Goal: Information Seeking & Learning: Learn about a topic

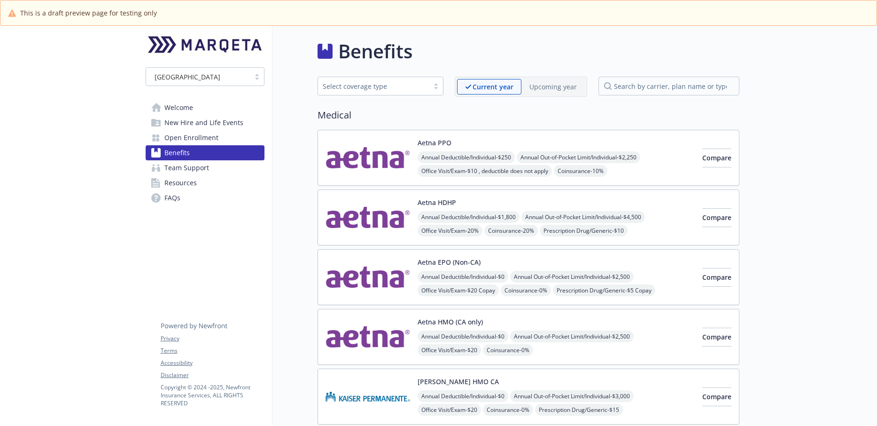
click at [185, 112] on span "Welcome" at bounding box center [178, 107] width 29 height 15
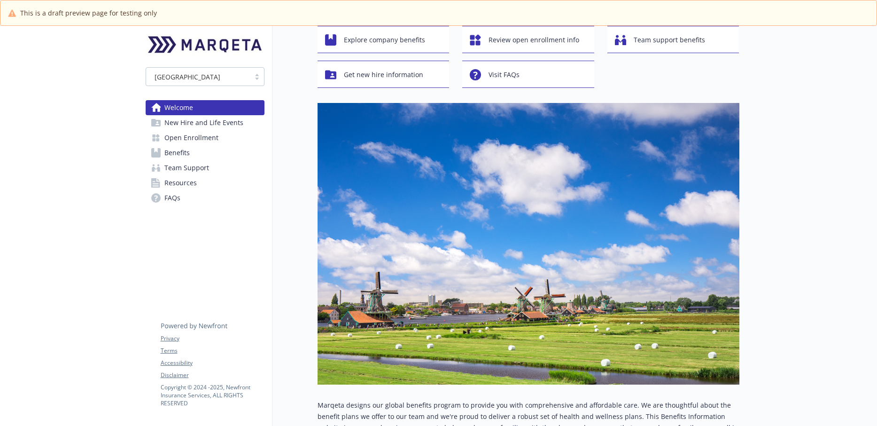
scroll to position [341, 0]
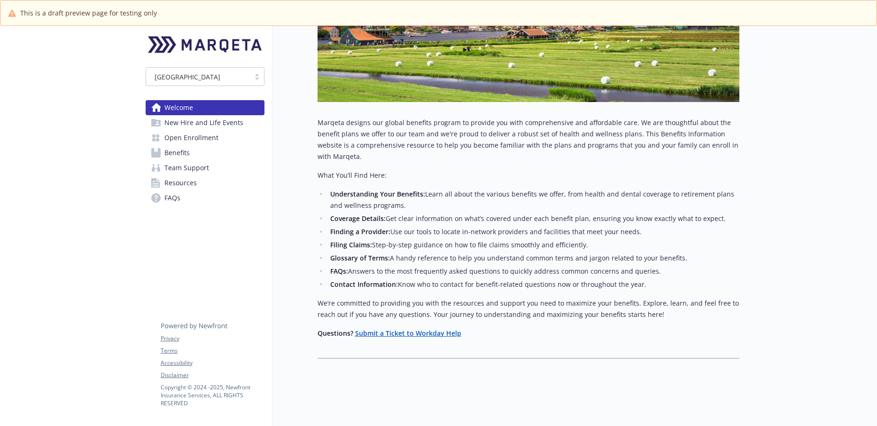
drag, startPoint x: 189, startPoint y: 136, endPoint x: 186, endPoint y: 141, distance: 5.9
click at [189, 136] on span "Open Enrollment" at bounding box center [191, 137] width 54 height 15
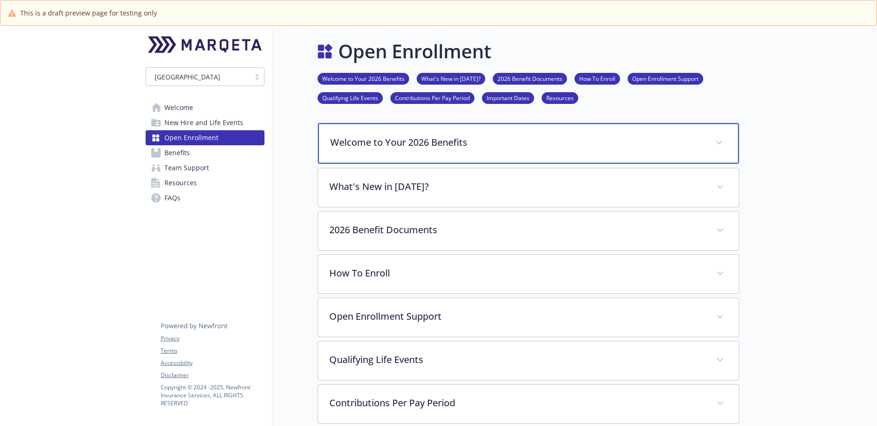
click at [492, 141] on p "Welcome to Your 2026 Benefits" at bounding box center [517, 142] width 374 height 14
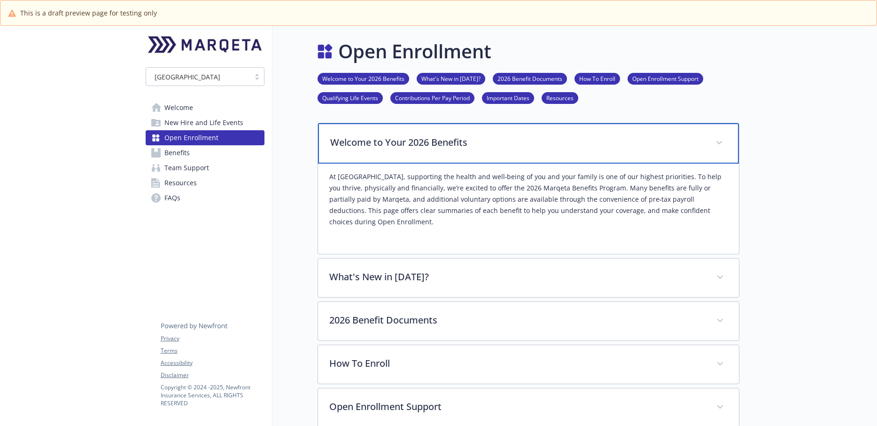
click at [513, 144] on p "Welcome to Your 2026 Benefits" at bounding box center [517, 142] width 374 height 14
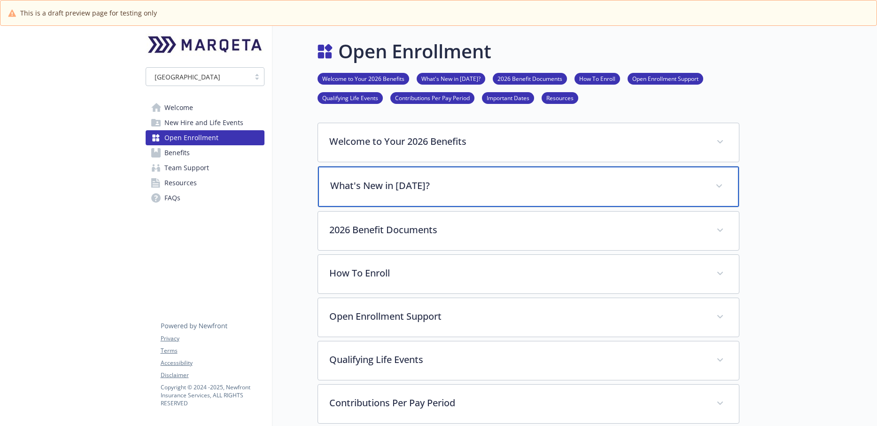
click at [399, 194] on div "What's New in [DATE]?" at bounding box center [528, 186] width 421 height 40
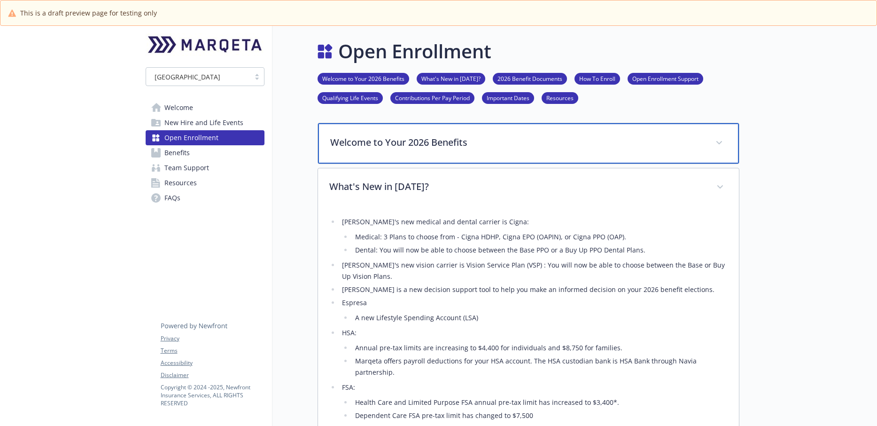
click at [454, 147] on p "Welcome to Your 2026 Benefits" at bounding box center [517, 142] width 374 height 14
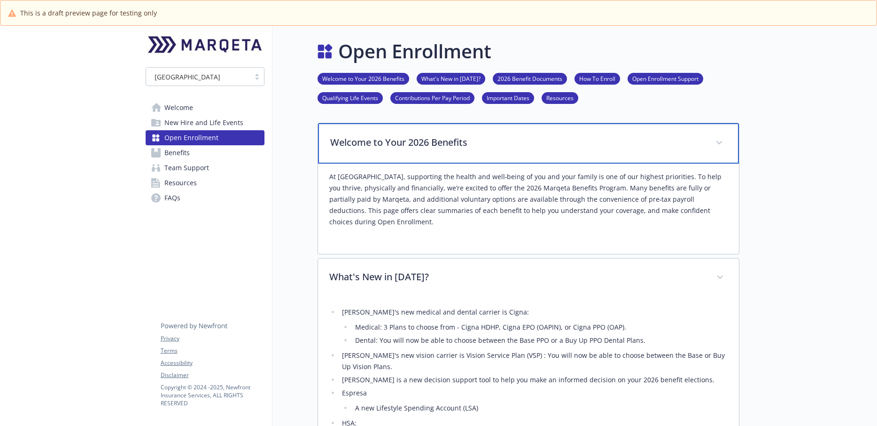
click at [390, 146] on p "Welcome to Your 2026 Benefits" at bounding box center [517, 142] width 374 height 14
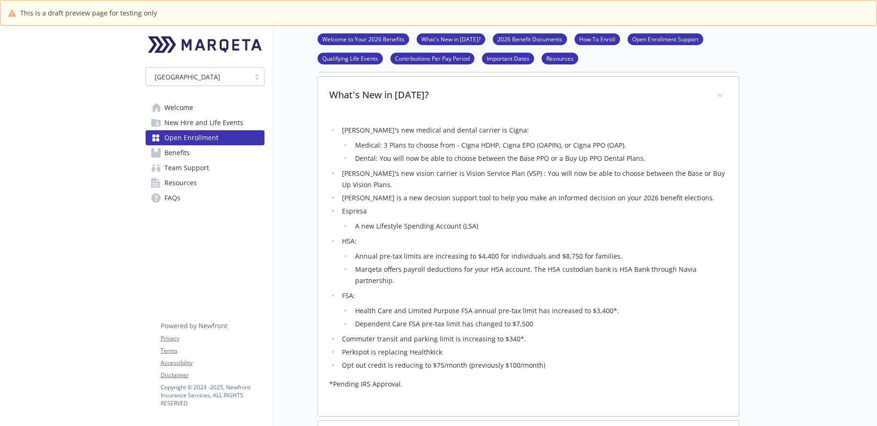
scroll to position [93, 0]
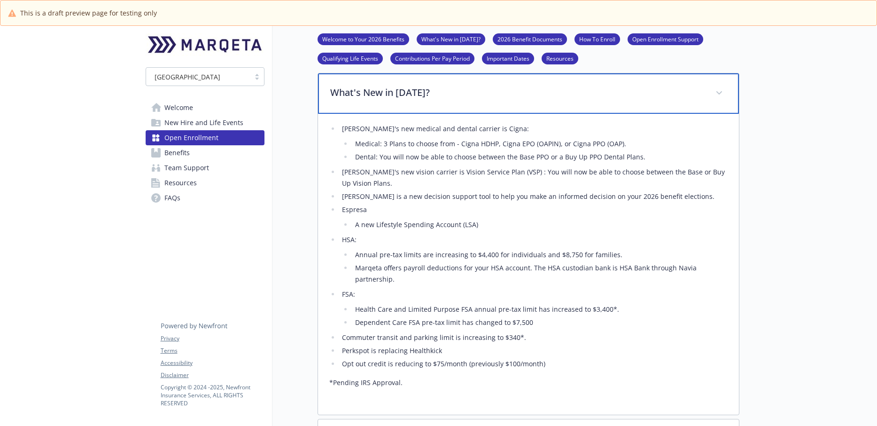
drag, startPoint x: 410, startPoint y: 101, endPoint x: 418, endPoint y: 101, distance: 8.0
click at [410, 101] on div "What's New in [DATE]?" at bounding box center [528, 93] width 421 height 40
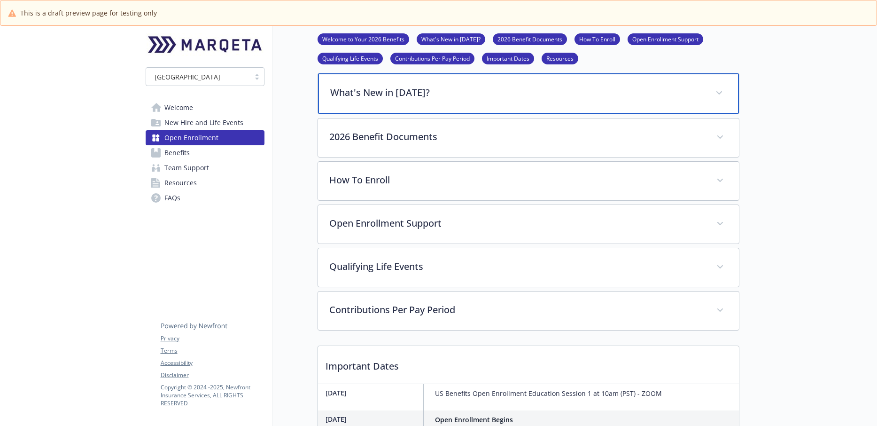
scroll to position [107, 0]
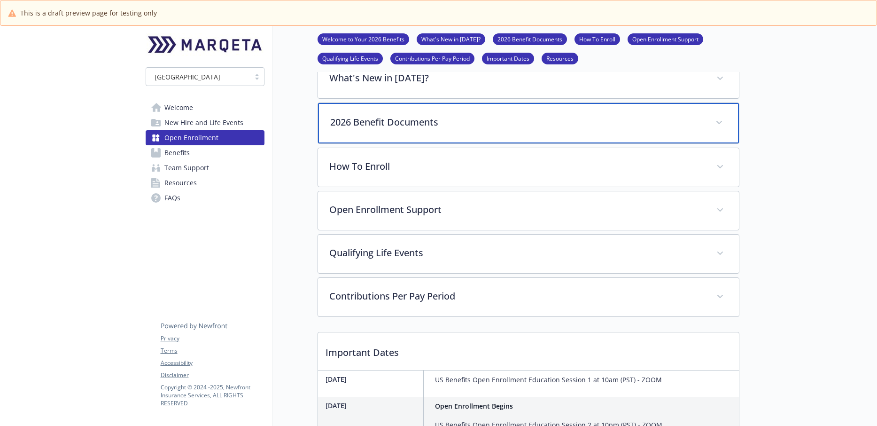
click at [428, 138] on div "2026 Benefit Documents" at bounding box center [528, 123] width 421 height 40
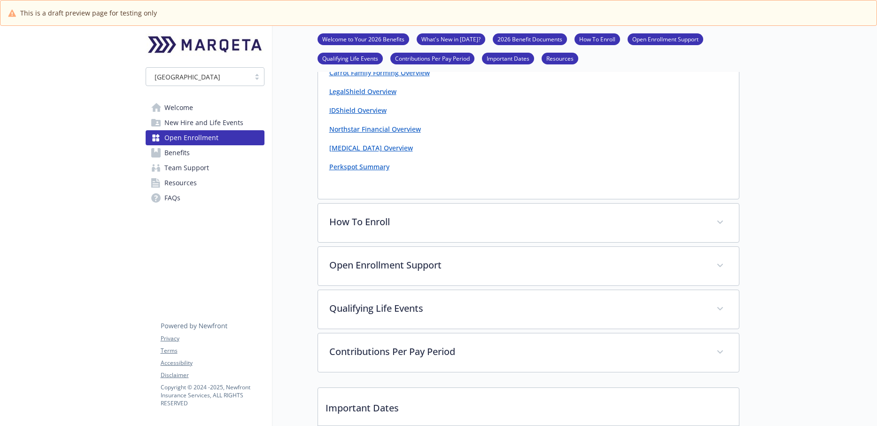
scroll to position [831, 0]
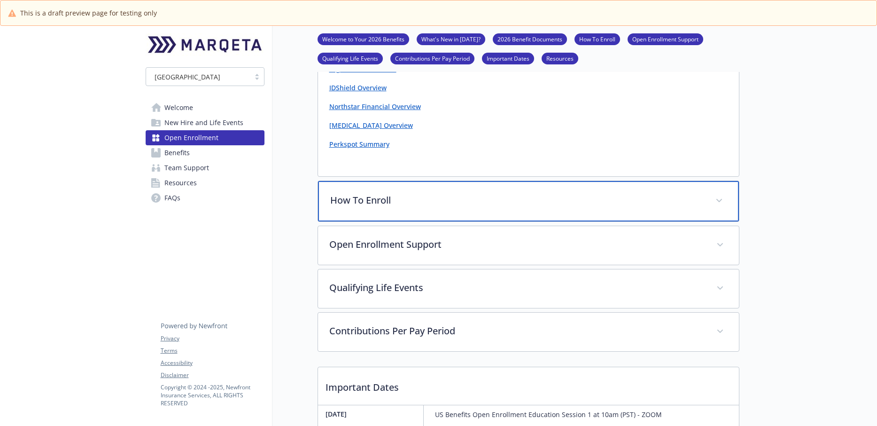
click at [398, 208] on div "How To Enroll" at bounding box center [528, 201] width 421 height 40
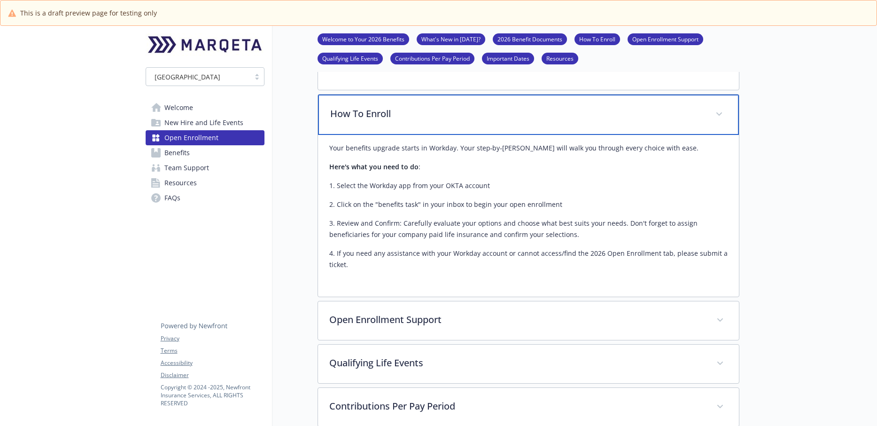
scroll to position [913, 0]
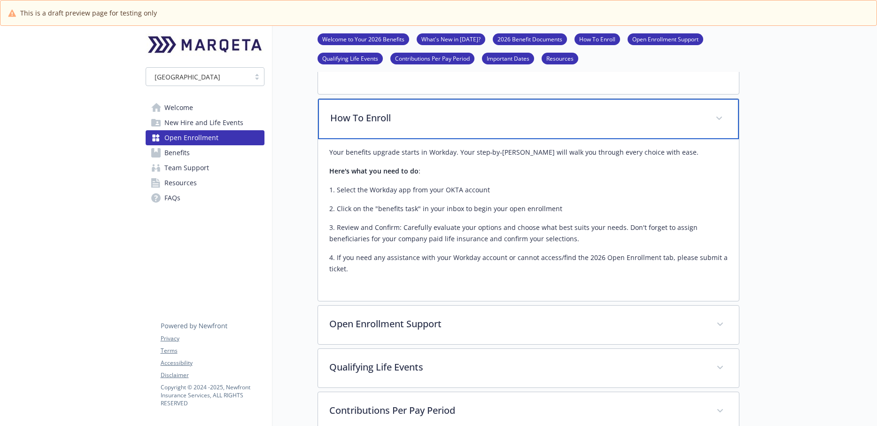
click at [428, 130] on div "How To Enroll" at bounding box center [528, 119] width 421 height 40
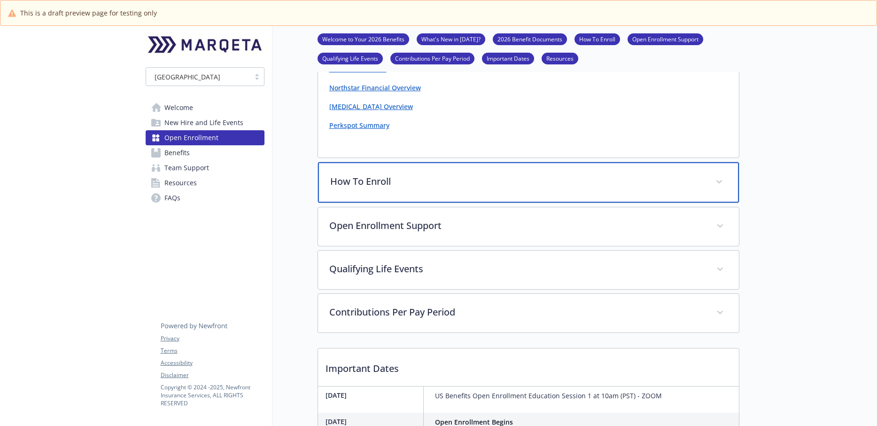
scroll to position [859, 0]
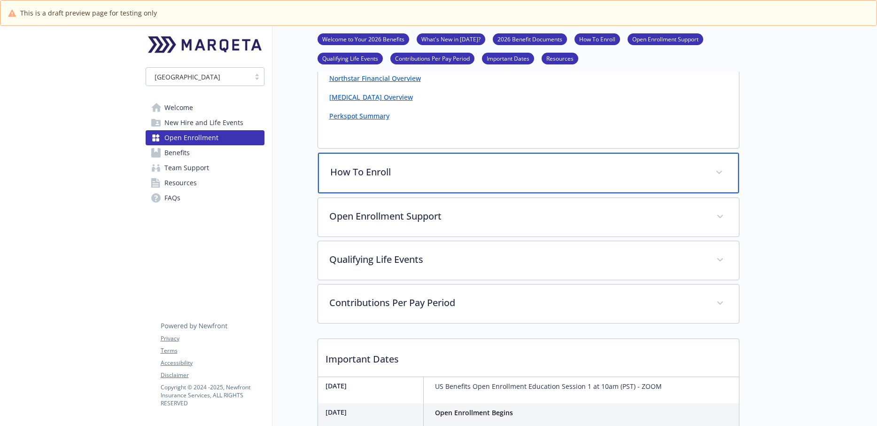
click at [372, 178] on p "How To Enroll" at bounding box center [517, 172] width 374 height 14
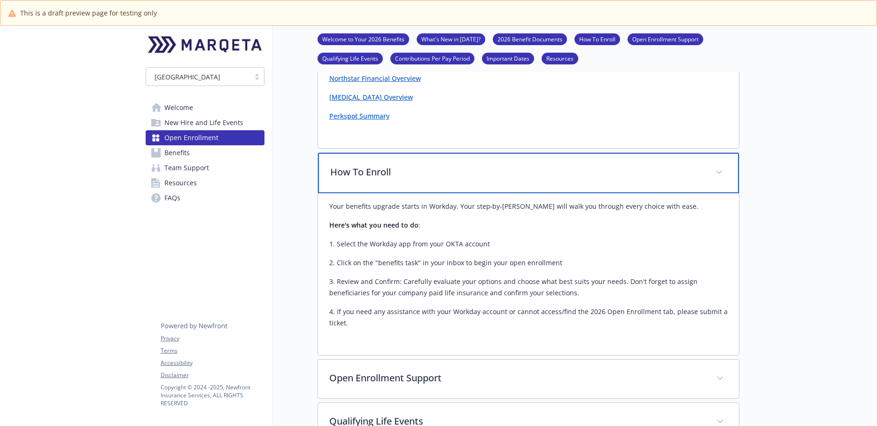
click at [412, 169] on p "How To Enroll" at bounding box center [517, 172] width 374 height 14
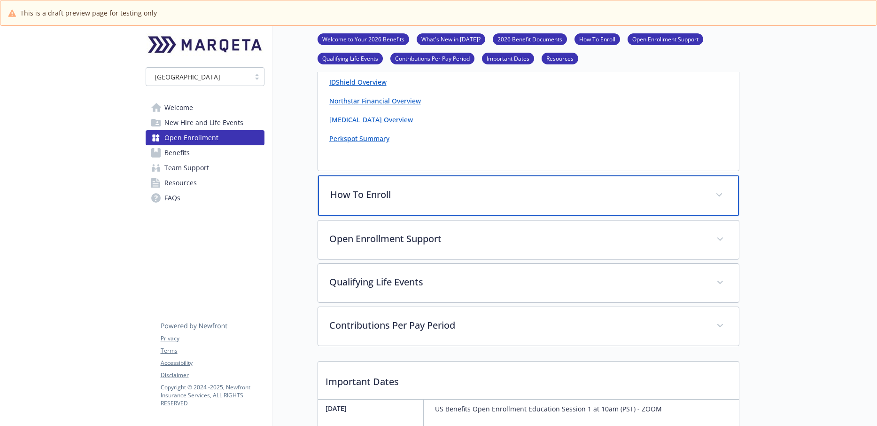
scroll to position [894, 0]
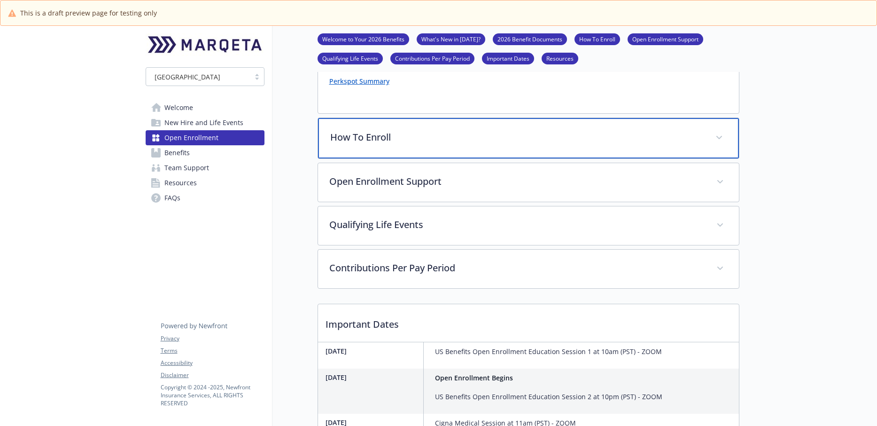
click at [393, 139] on p "How To Enroll" at bounding box center [517, 137] width 374 height 14
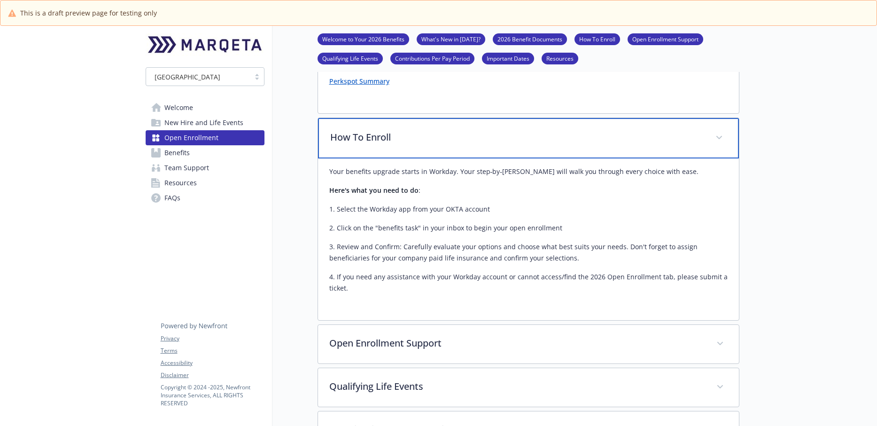
click at [417, 137] on p "How To Enroll" at bounding box center [517, 137] width 374 height 14
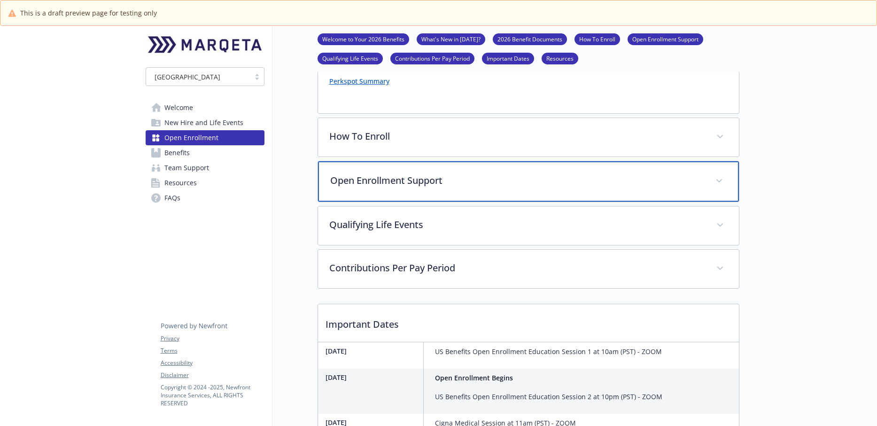
click at [405, 186] on p "Open Enrollment Support" at bounding box center [517, 180] width 374 height 14
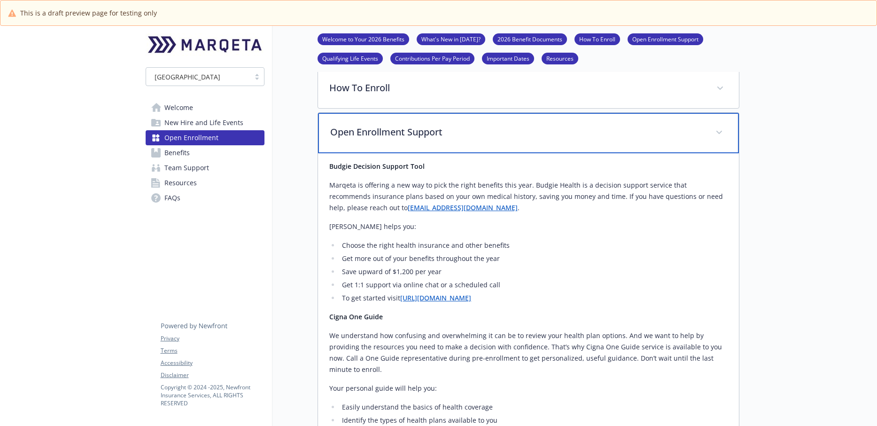
scroll to position [879, 0]
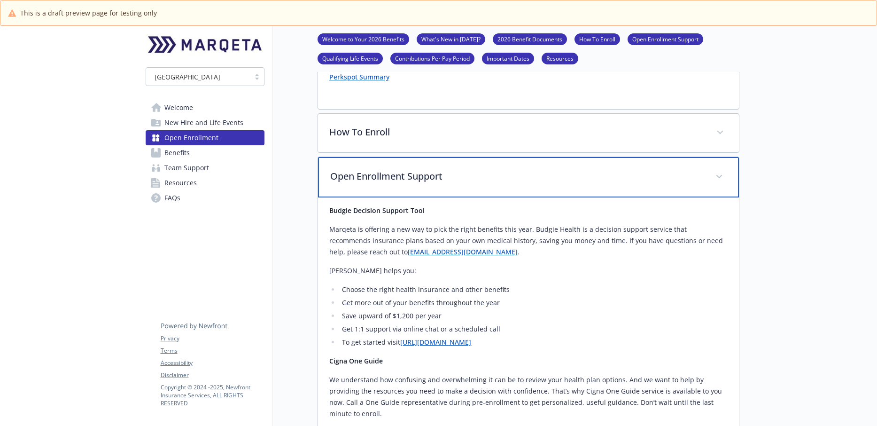
click at [411, 179] on p "Open Enrollment Support" at bounding box center [517, 176] width 374 height 14
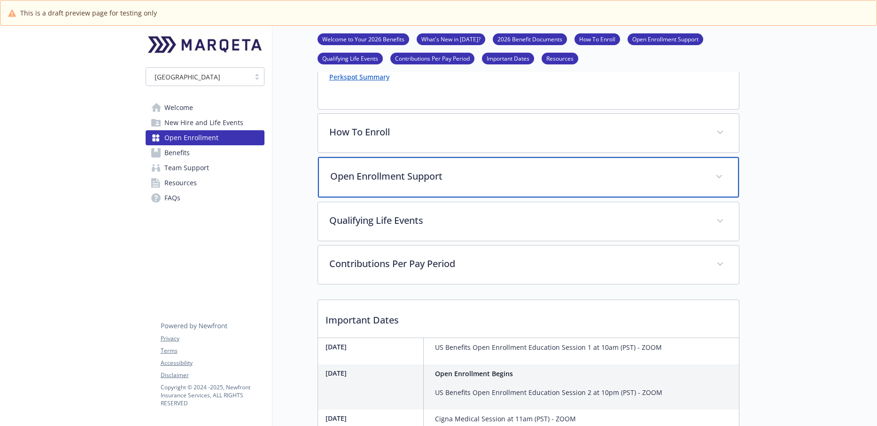
scroll to position [907, 0]
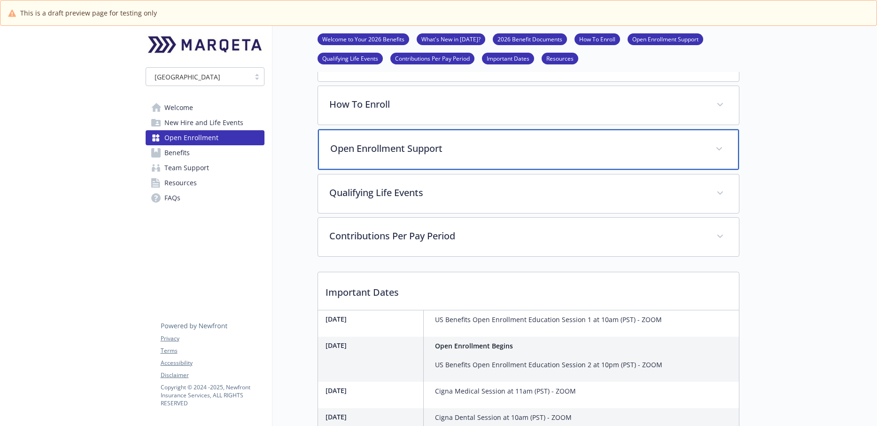
click at [404, 157] on div "Open Enrollment Support" at bounding box center [528, 149] width 421 height 40
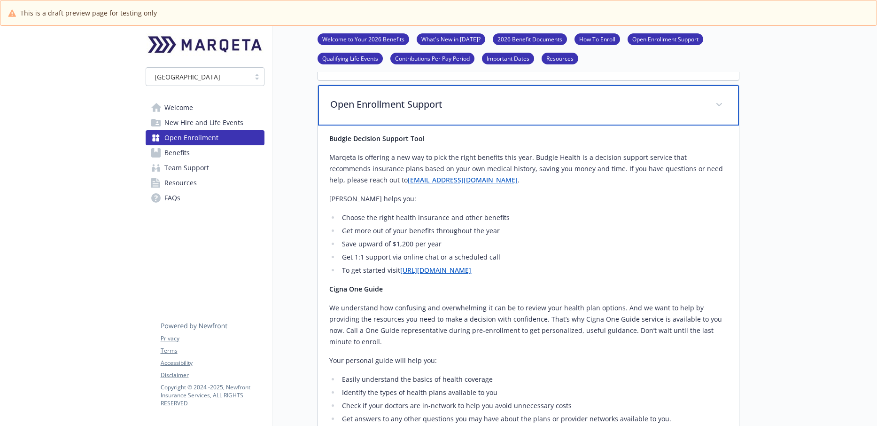
scroll to position [948, 0]
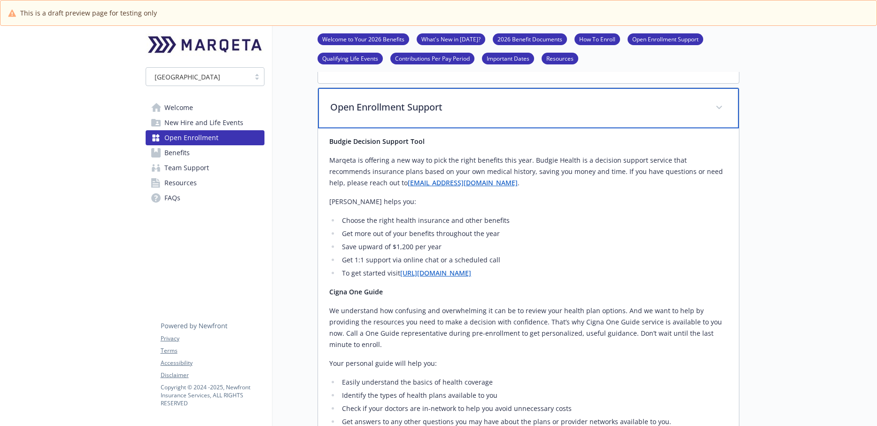
click at [409, 107] on p "Open Enrollment Support" at bounding box center [517, 107] width 374 height 14
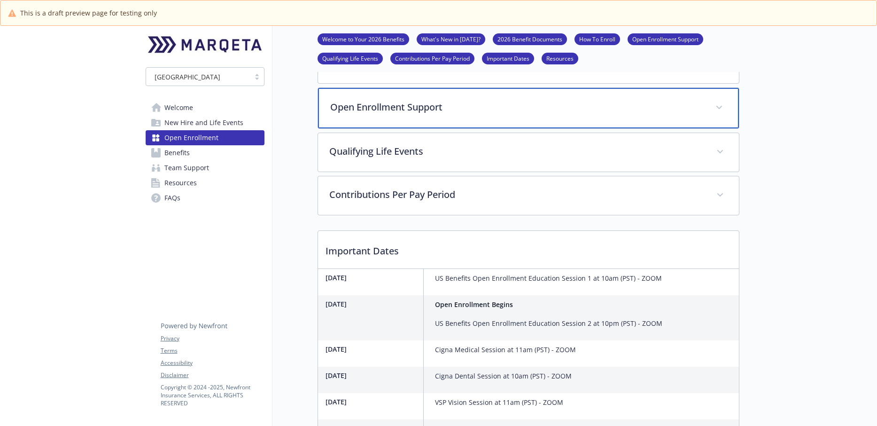
scroll to position [957, 0]
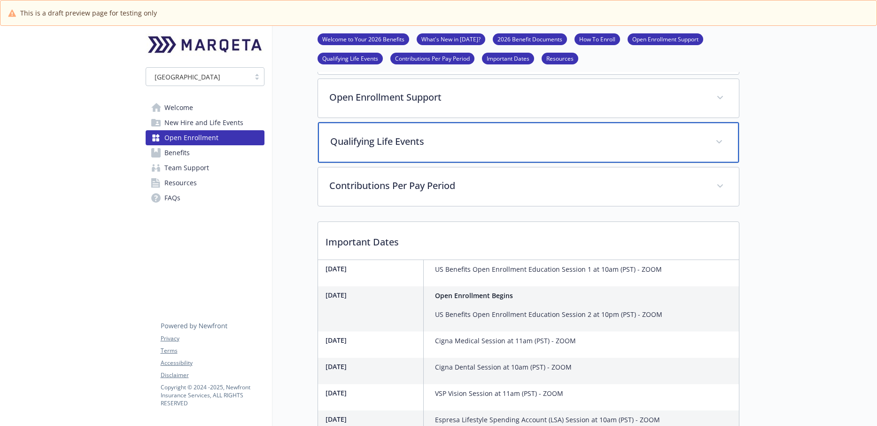
click at [481, 142] on p "Qualifying Life Events" at bounding box center [517, 141] width 374 height 14
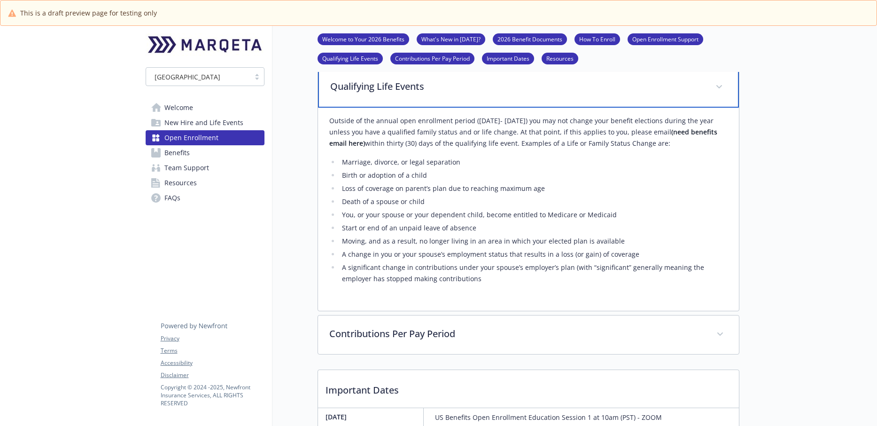
scroll to position [1010, 0]
click at [400, 89] on p "Qualifying Life Events" at bounding box center [517, 88] width 374 height 14
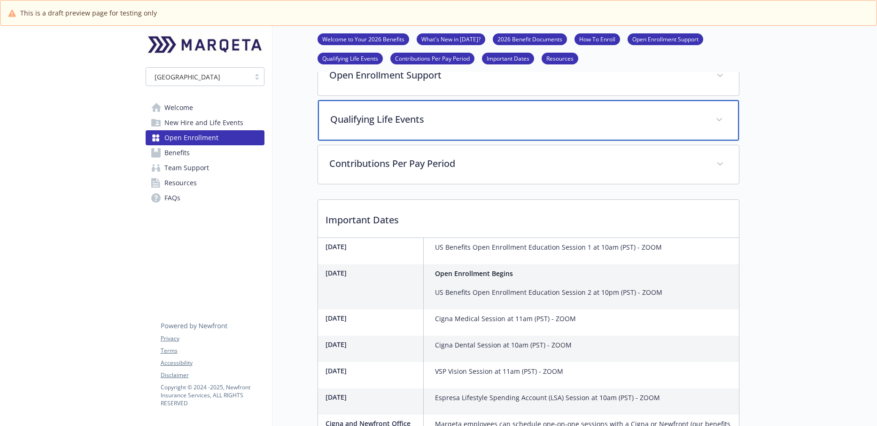
scroll to position [969, 0]
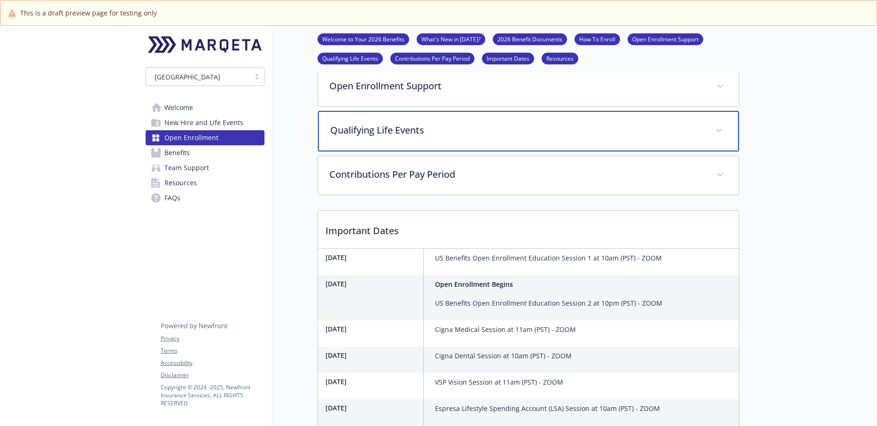
click at [424, 134] on p "Qualifying Life Events" at bounding box center [517, 130] width 374 height 14
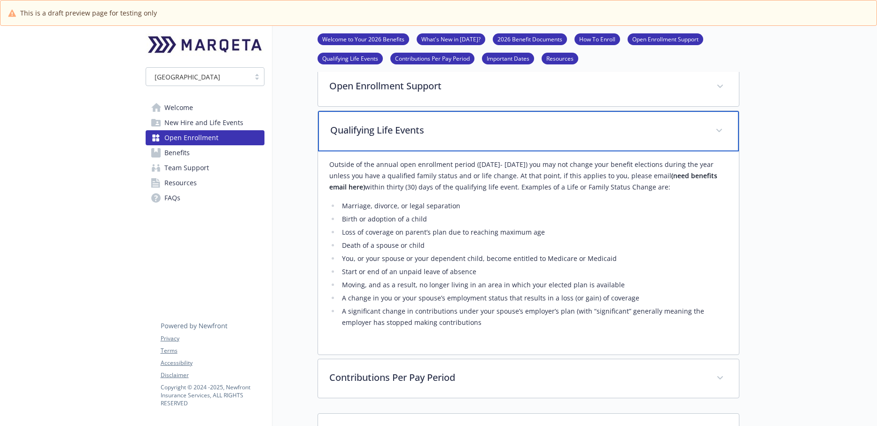
click at [424, 134] on p "Qualifying Life Events" at bounding box center [517, 130] width 374 height 14
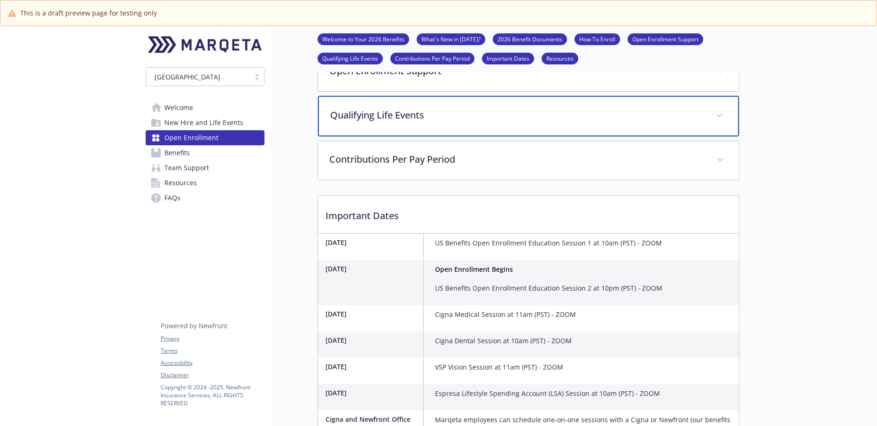
scroll to position [984, 0]
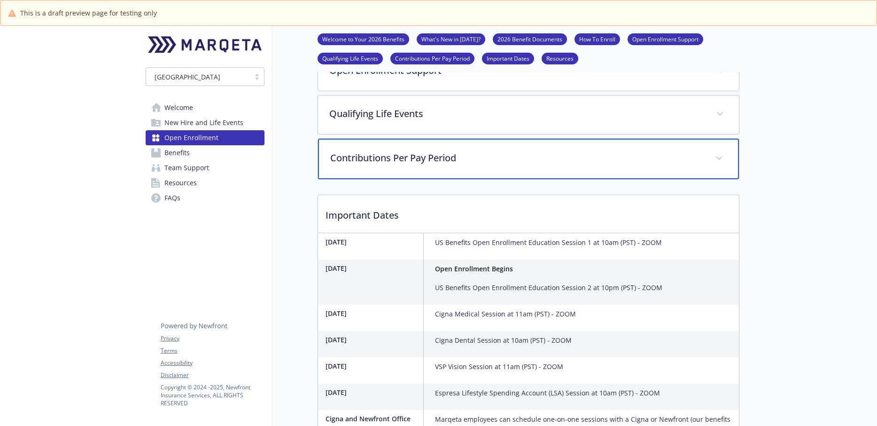
click at [413, 167] on div "Contributions Per Pay Period" at bounding box center [528, 159] width 421 height 40
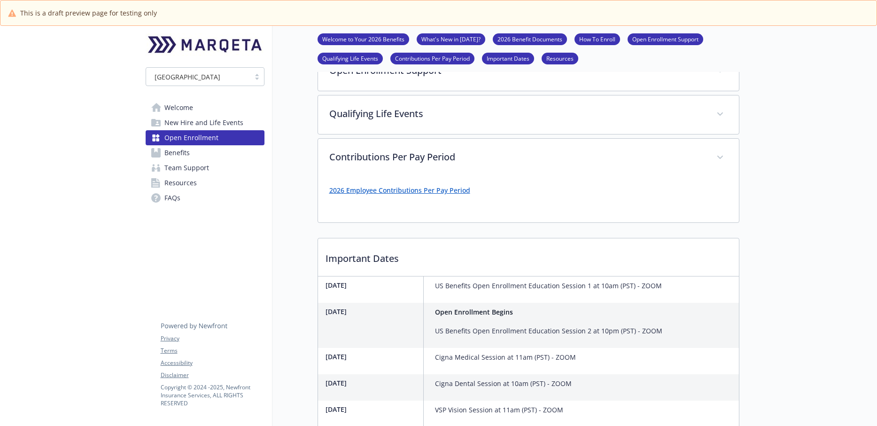
click at [397, 193] on link "2026 Employee Contributions Per Pay Period" at bounding box center [399, 190] width 141 height 9
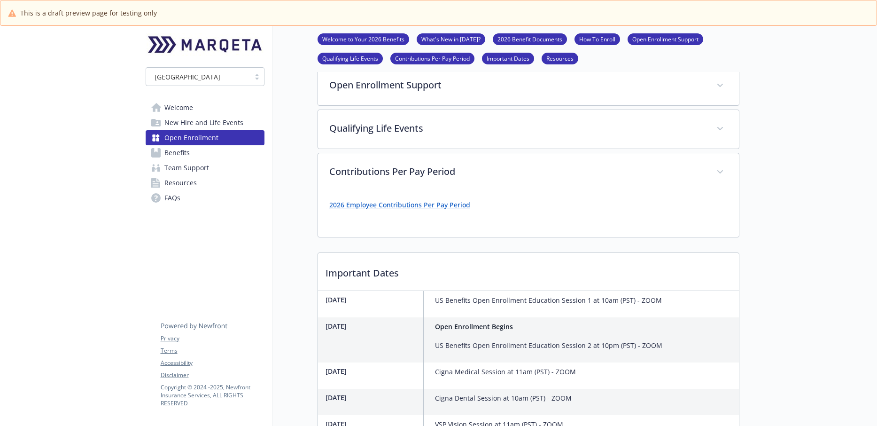
scroll to position [947, 0]
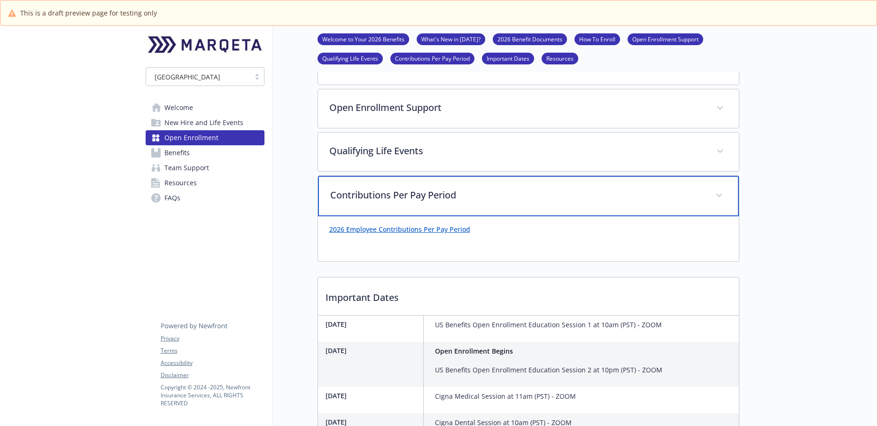
click at [389, 192] on p "Contributions Per Pay Period" at bounding box center [517, 195] width 374 height 14
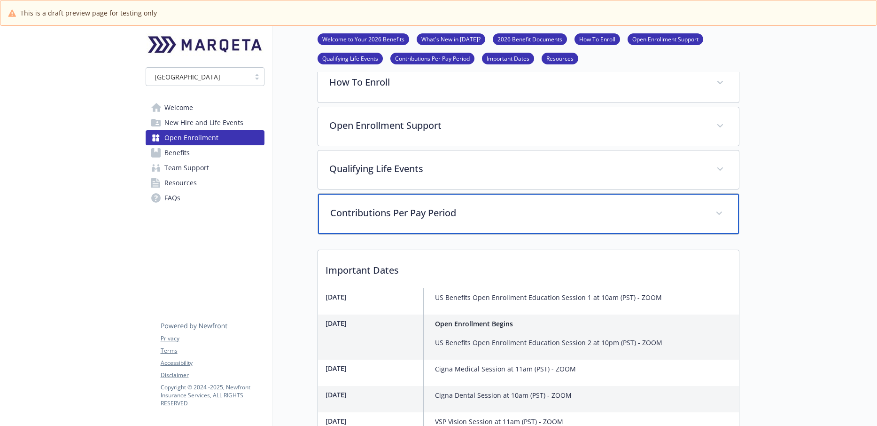
scroll to position [962, 0]
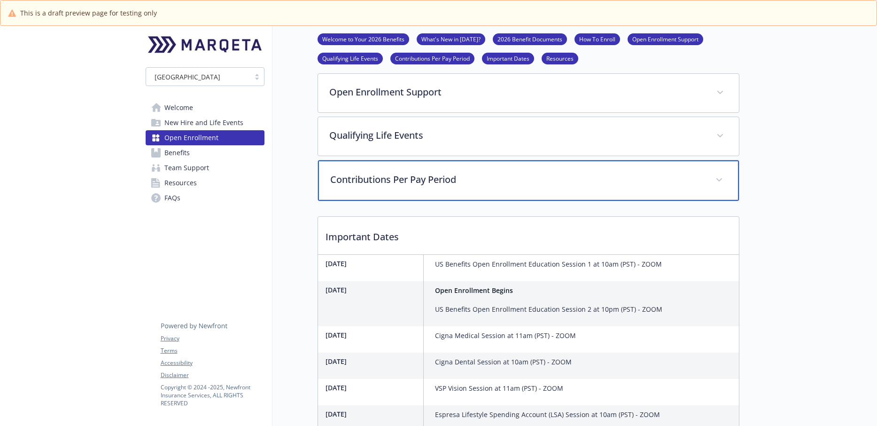
click at [403, 185] on p "Contributions Per Pay Period" at bounding box center [517, 179] width 374 height 14
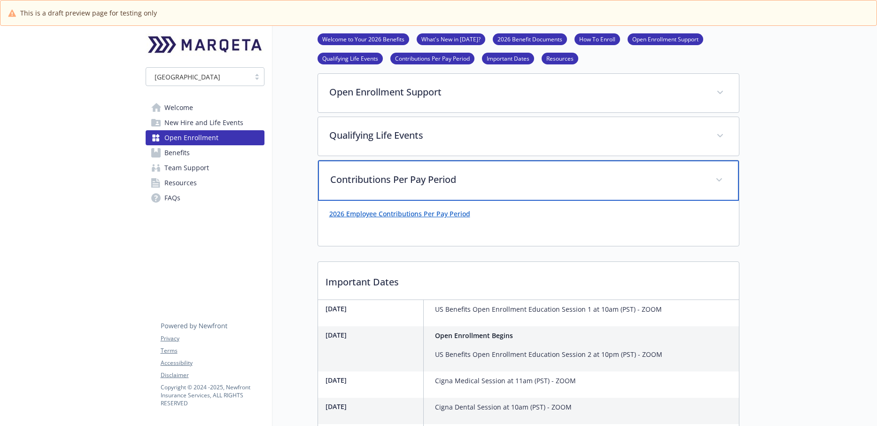
click at [409, 183] on p "Contributions Per Pay Period" at bounding box center [517, 179] width 374 height 14
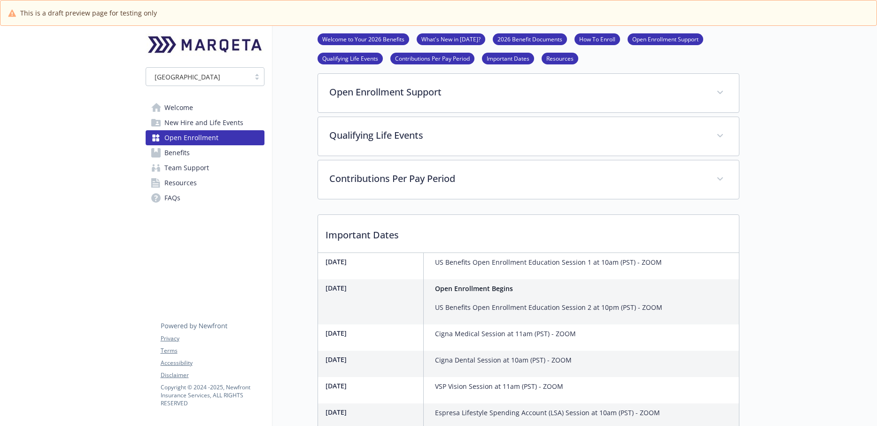
click at [402, 238] on p "Important Dates" at bounding box center [528, 232] width 421 height 35
drag, startPoint x: 357, startPoint y: 236, endPoint x: 397, endPoint y: 246, distance: 41.9
click at [357, 236] on p "Important Dates" at bounding box center [528, 232] width 421 height 35
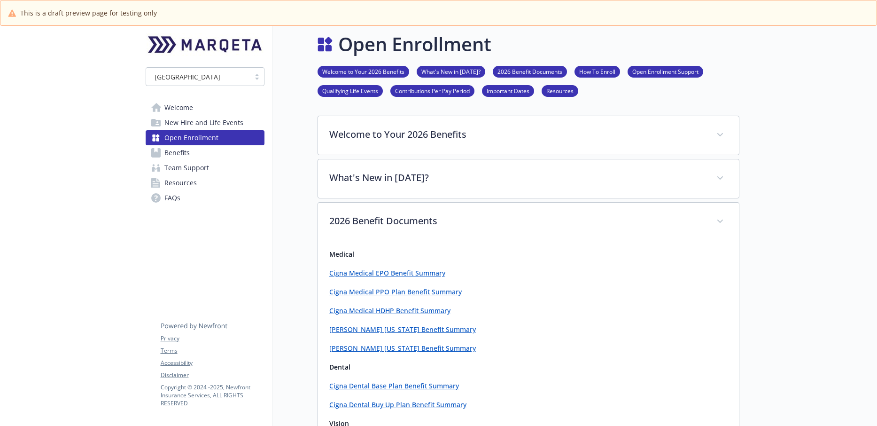
scroll to position [0, 0]
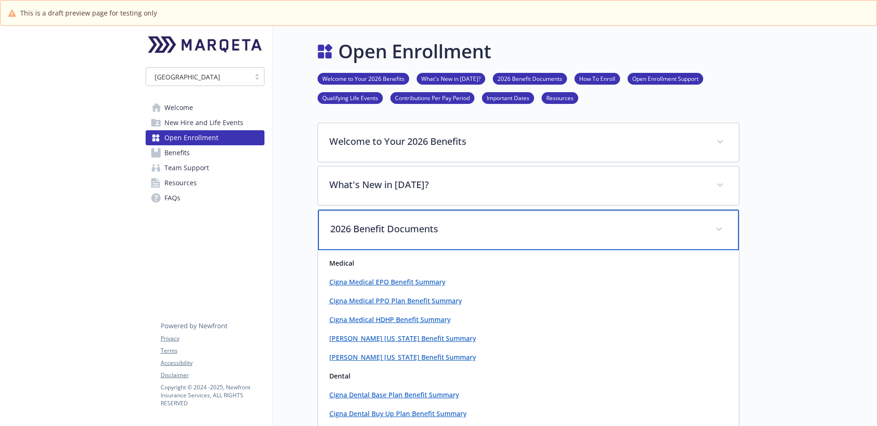
click at [407, 233] on p "2026 Benefit Documents" at bounding box center [517, 229] width 374 height 14
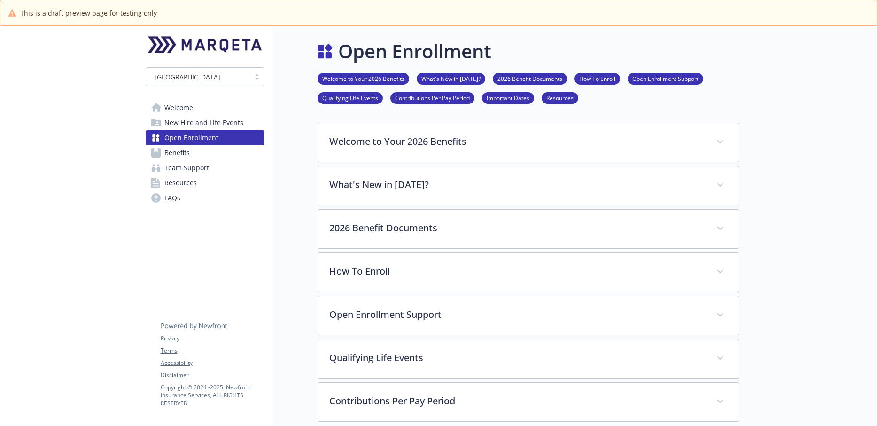
click at [185, 150] on span "Benefits" at bounding box center [176, 152] width 25 height 15
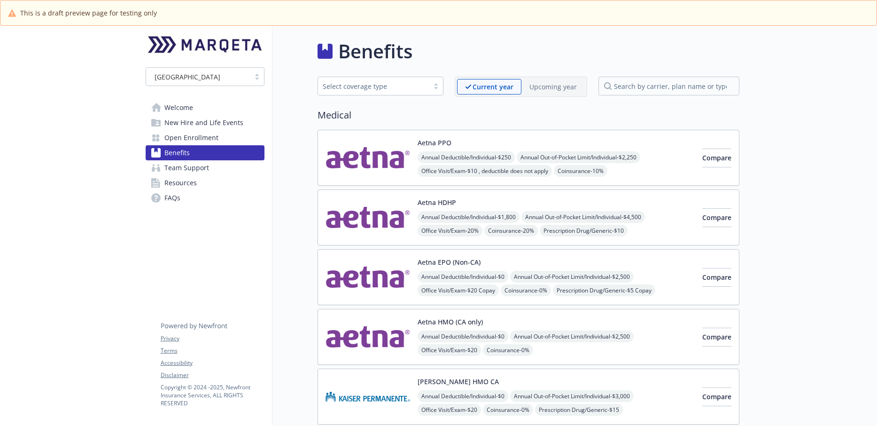
click at [194, 141] on span "Open Enrollment" at bounding box center [191, 137] width 54 height 15
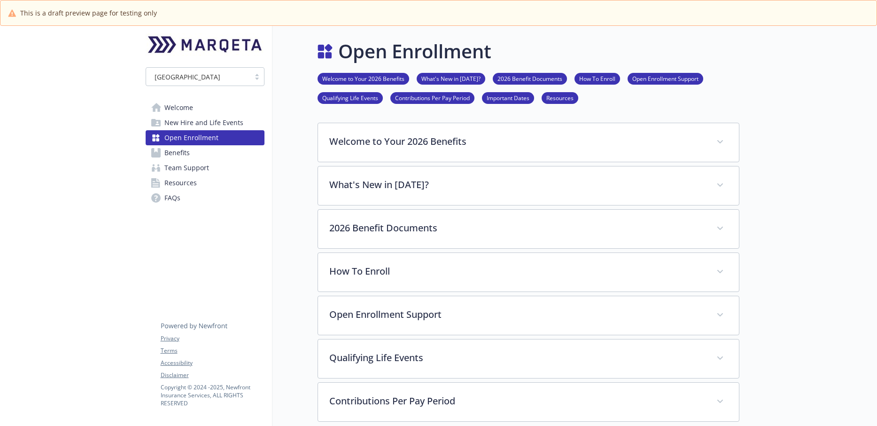
click at [184, 155] on span "Benefits" at bounding box center [176, 152] width 25 height 15
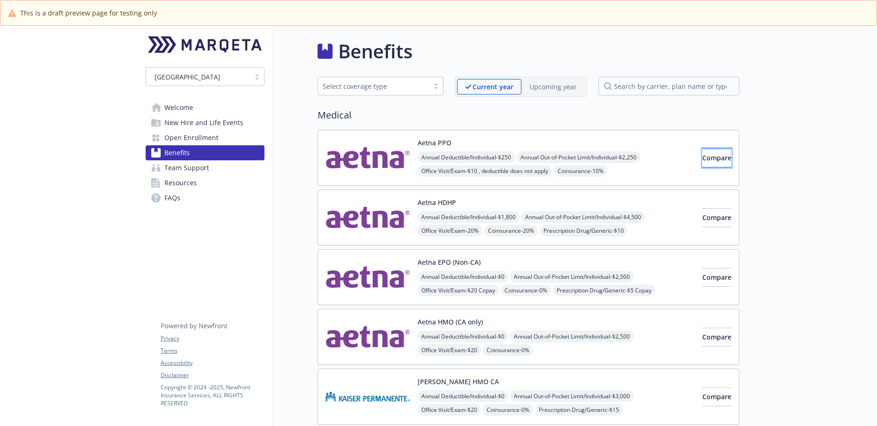
click at [702, 158] on span "Compare" at bounding box center [716, 157] width 29 height 9
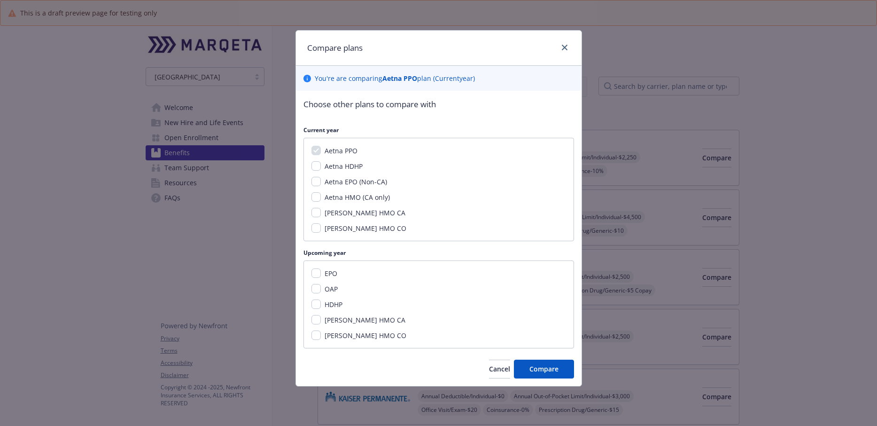
click at [309, 287] on div "EPO OAP HDHP [PERSON_NAME] HMO CA [PERSON_NAME] HMO CO" at bounding box center [438, 304] width 271 height 88
click at [317, 287] on input "OAP" at bounding box center [315, 288] width 9 height 9
checkbox input "true"
click at [544, 361] on span "Compare" at bounding box center [543, 368] width 29 height 9
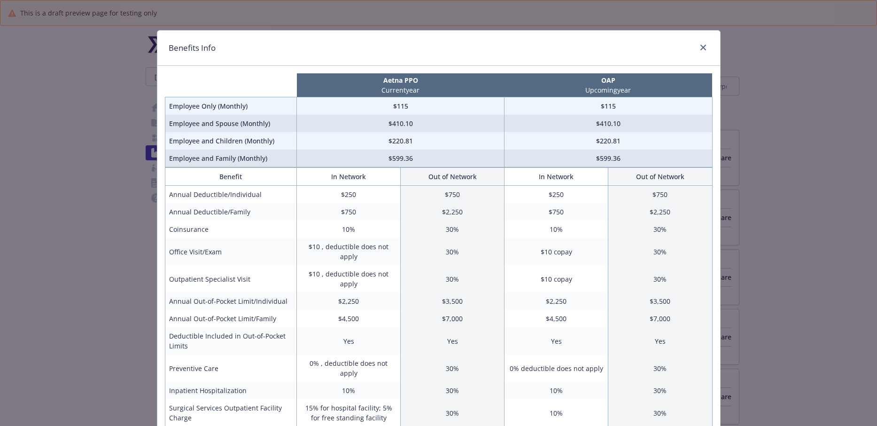
click at [696, 48] on div "compare plan details" at bounding box center [701, 48] width 15 height 12
click at [702, 47] on icon "close" at bounding box center [703, 48] width 6 height 6
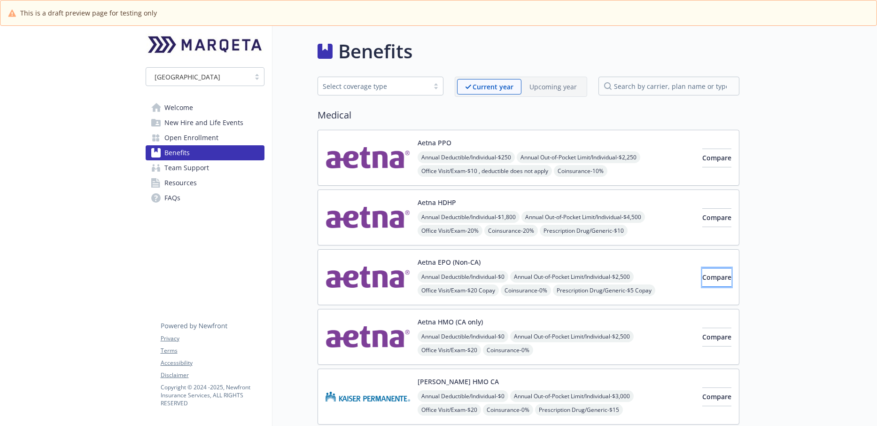
click at [702, 273] on span "Compare" at bounding box center [716, 276] width 29 height 9
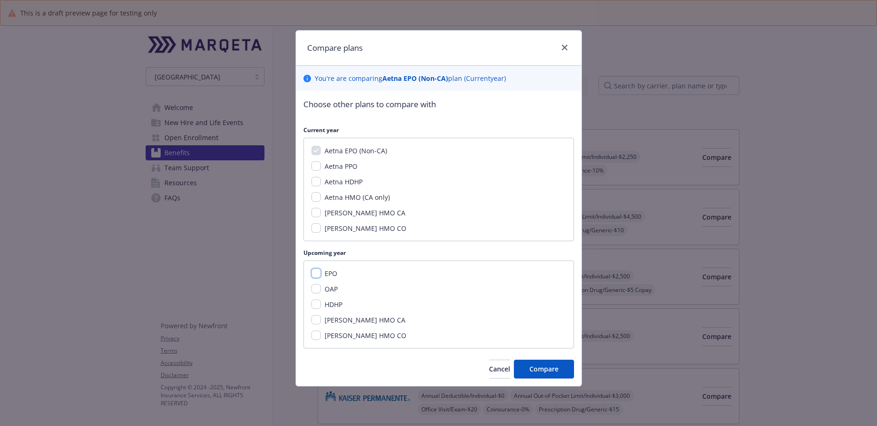
click at [318, 272] on input "EPO" at bounding box center [315, 272] width 9 height 9
checkbox input "true"
click at [539, 361] on span "Compare" at bounding box center [543, 368] width 29 height 9
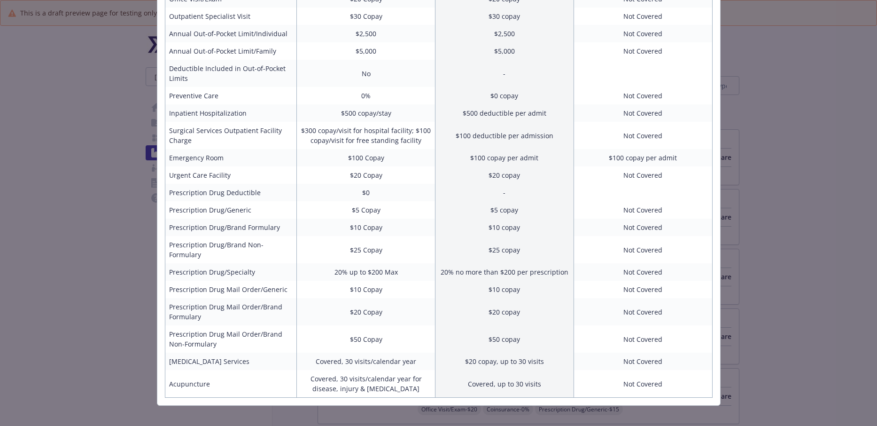
scroll to position [0, 0]
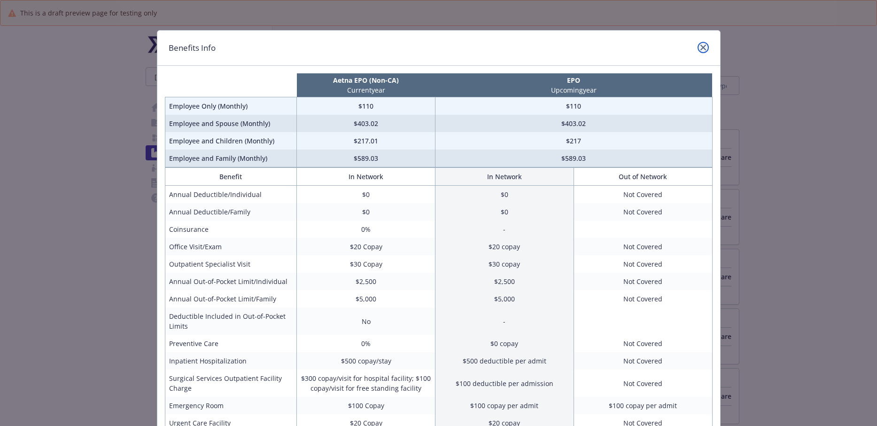
click at [702, 51] on link "close" at bounding box center [703, 47] width 11 height 11
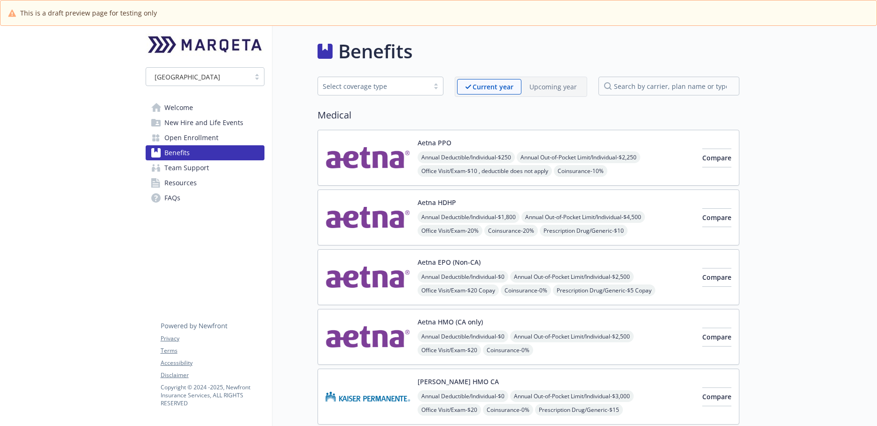
scroll to position [3, 0]
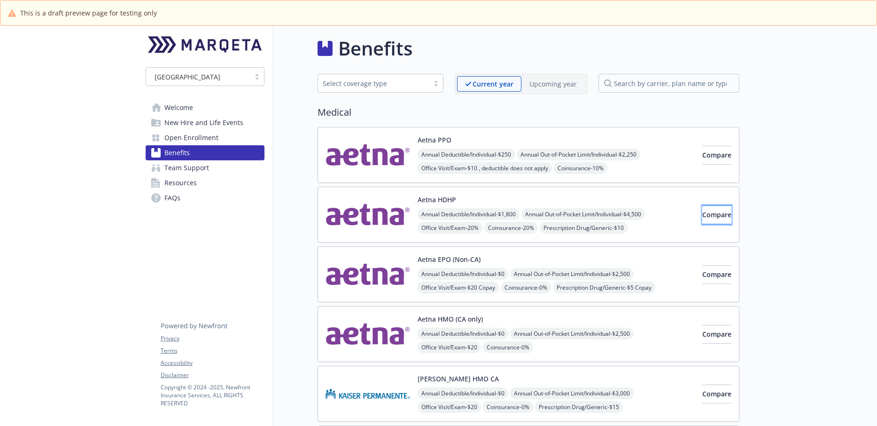
click at [702, 212] on span "Compare" at bounding box center [716, 214] width 29 height 9
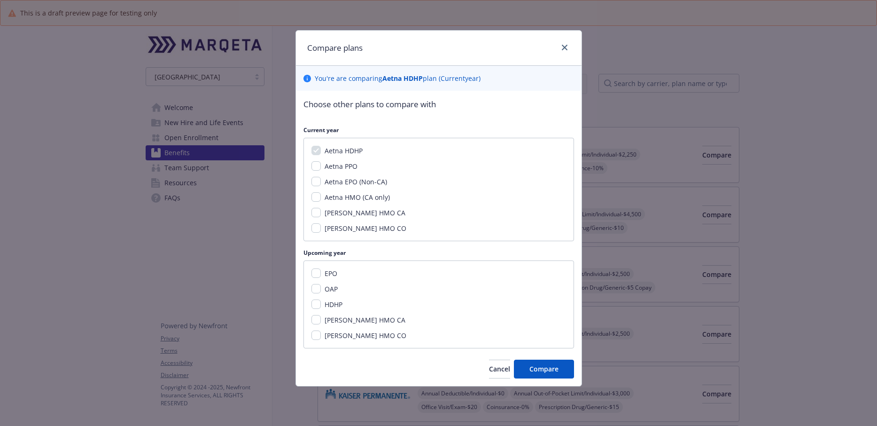
scroll to position [0, 0]
click at [317, 307] on input "HDHP" at bounding box center [315, 303] width 9 height 9
checkbox input "true"
click at [522, 361] on button "Compare" at bounding box center [544, 368] width 60 height 19
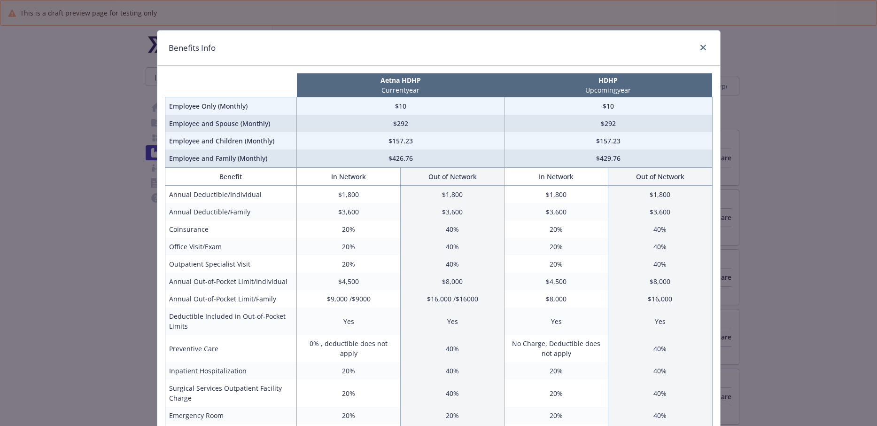
click at [702, 46] on div "Benefits Info" at bounding box center [438, 48] width 563 height 35
click at [702, 50] on icon "close" at bounding box center [703, 48] width 6 height 6
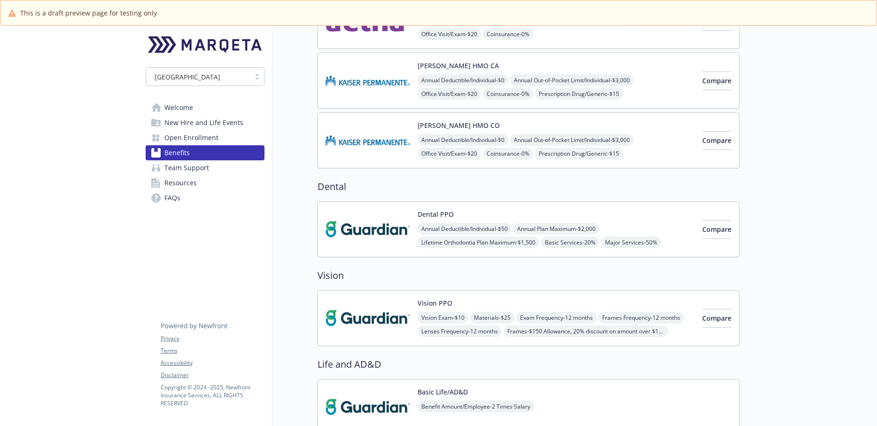
scroll to position [403, 0]
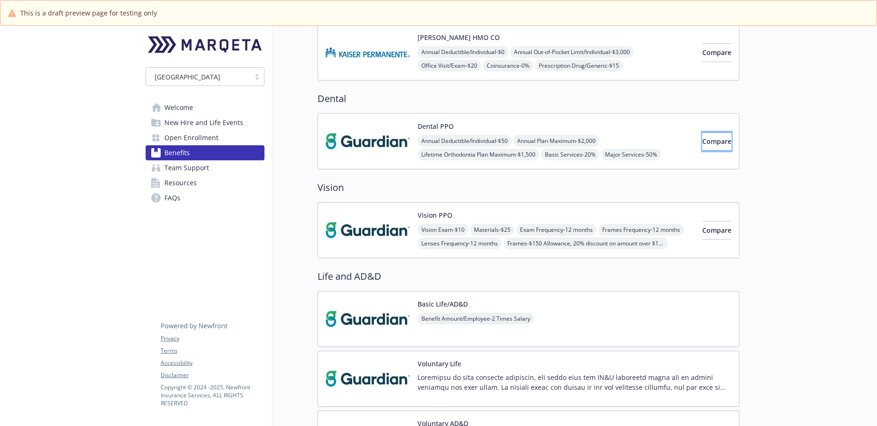
click at [702, 141] on span "Compare" at bounding box center [716, 141] width 29 height 9
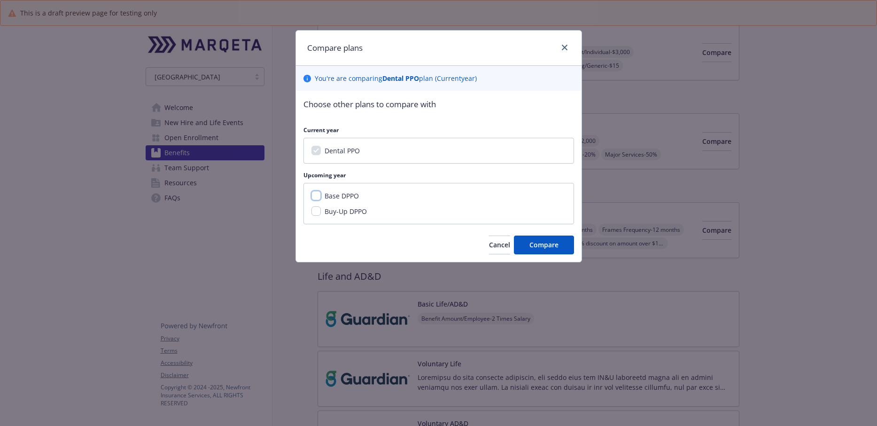
click at [317, 195] on input "Base DPPO" at bounding box center [315, 195] width 9 height 9
checkbox input "true"
click at [314, 214] on input "Buy-Up DPPO" at bounding box center [315, 210] width 9 height 9
checkbox input "true"
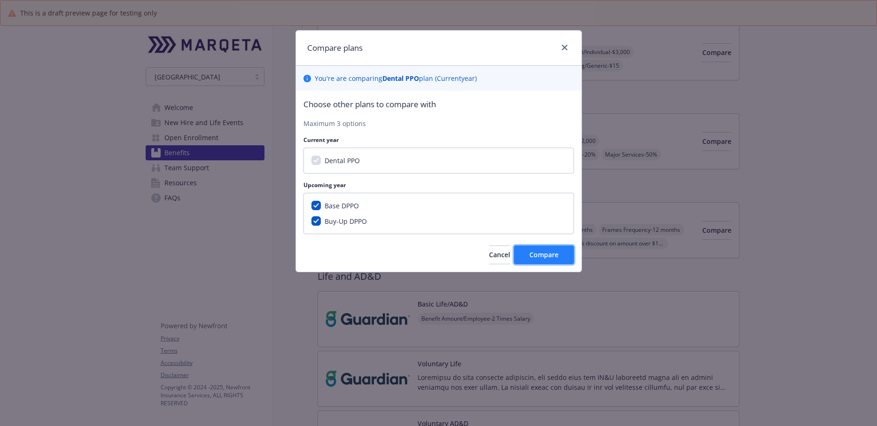
click at [535, 254] on span "Compare" at bounding box center [543, 254] width 29 height 9
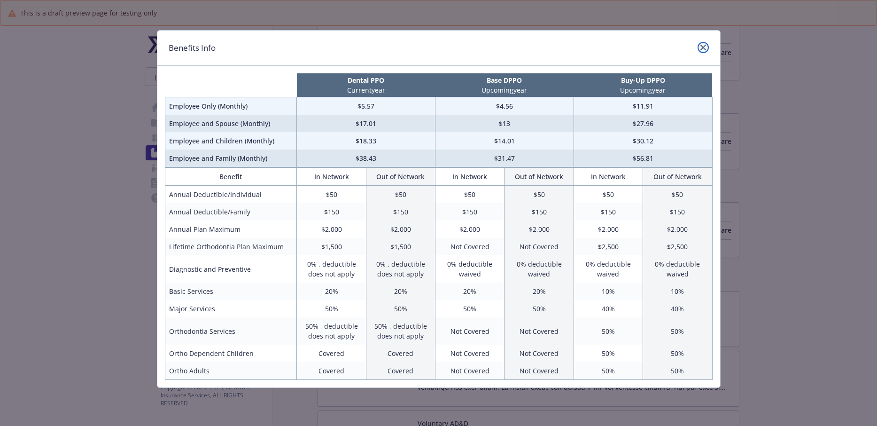
click at [702, 48] on icon "close" at bounding box center [703, 48] width 6 height 6
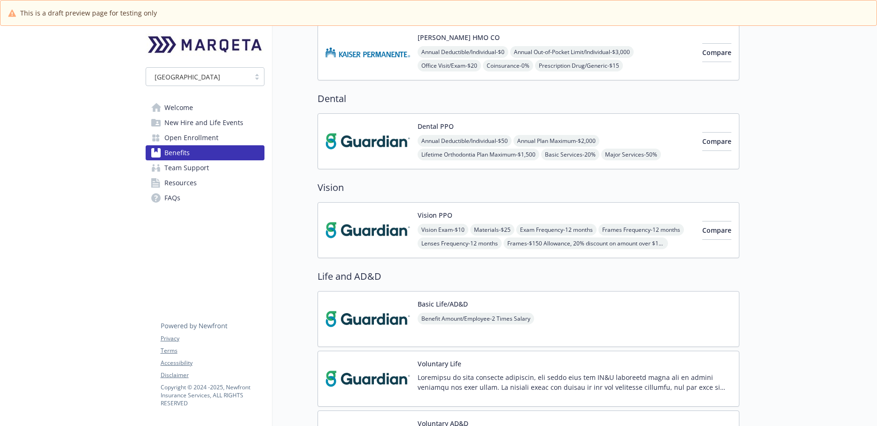
drag, startPoint x: 790, startPoint y: 167, endPoint x: 787, endPoint y: 161, distance: 6.9
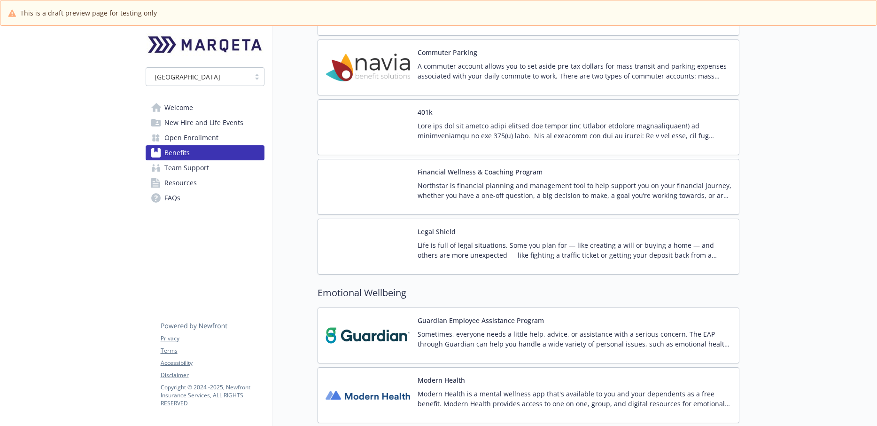
scroll to position [1669, 0]
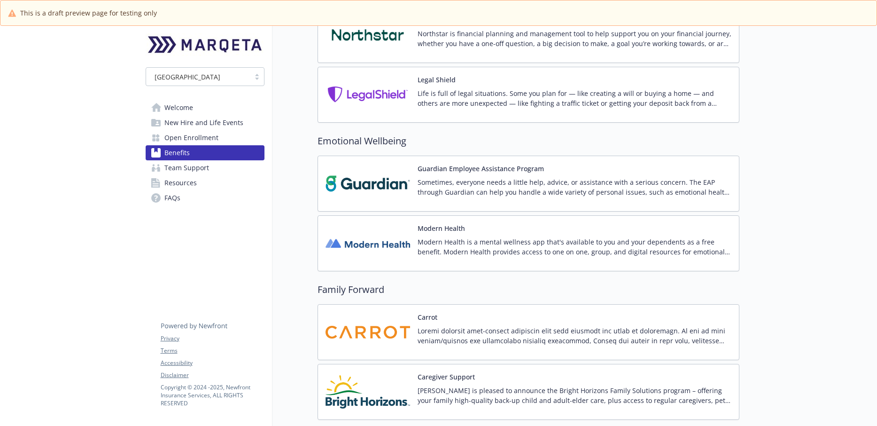
click at [202, 141] on span "Open Enrollment" at bounding box center [191, 137] width 54 height 15
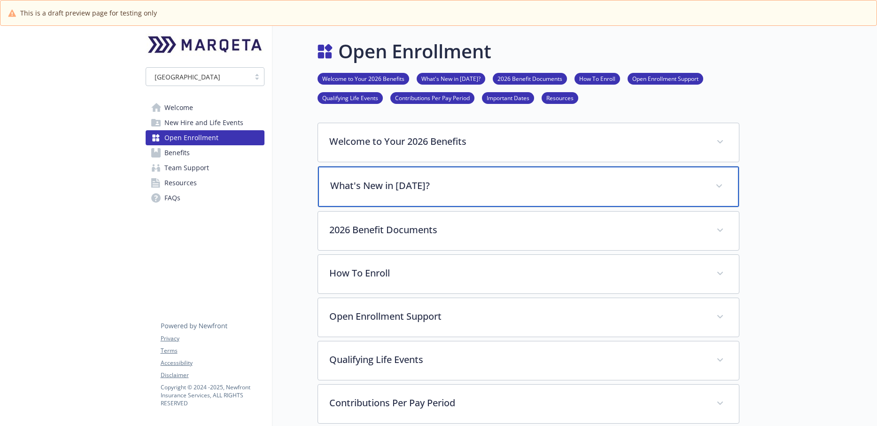
click at [422, 188] on p "What's New in [DATE]?" at bounding box center [517, 185] width 374 height 14
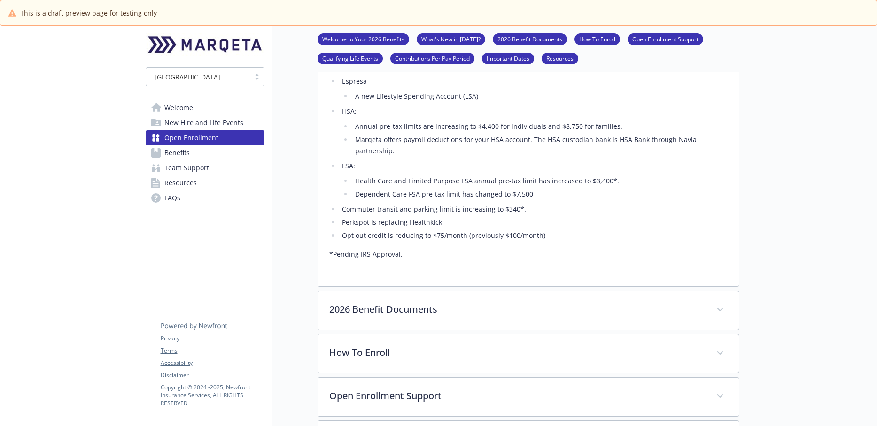
scroll to position [222, 0]
click at [212, 151] on link "Benefits" at bounding box center [205, 152] width 119 height 15
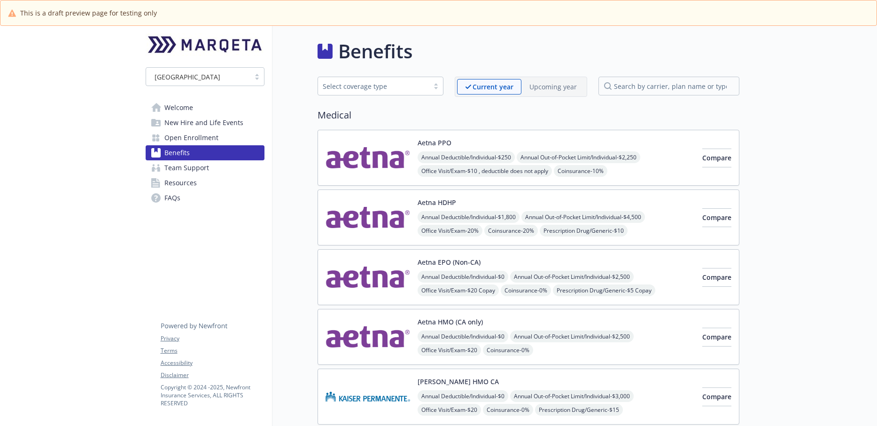
click at [548, 83] on p "Upcoming year" at bounding box center [552, 87] width 47 height 10
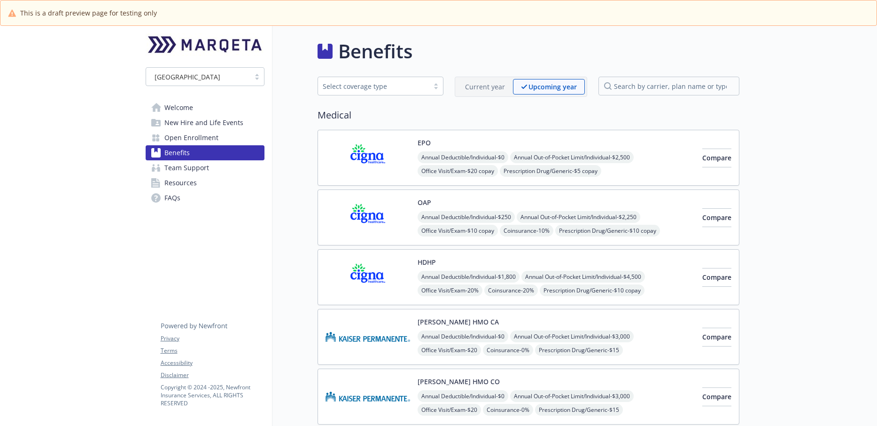
click at [204, 172] on span "Team Support" at bounding box center [186, 167] width 45 height 15
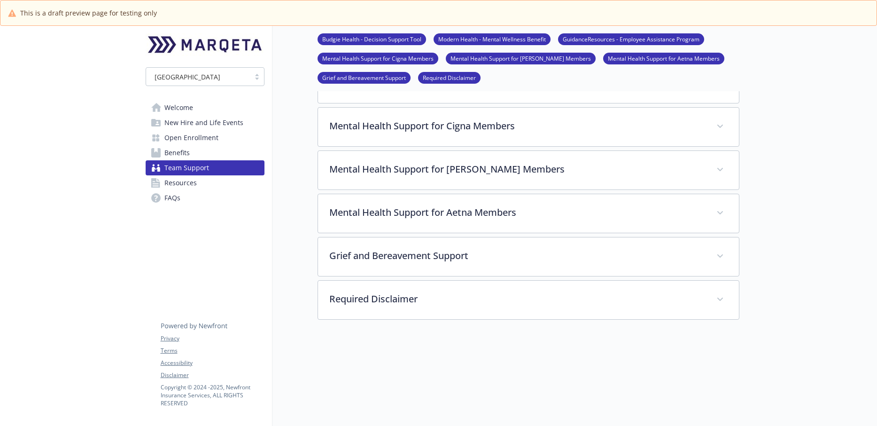
scroll to position [269, 0]
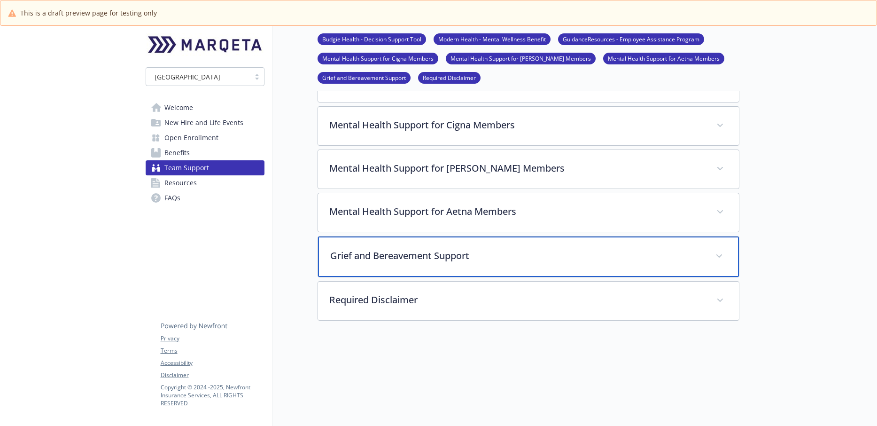
click at [537, 261] on p "Grief and Bereavement Support" at bounding box center [517, 255] width 374 height 14
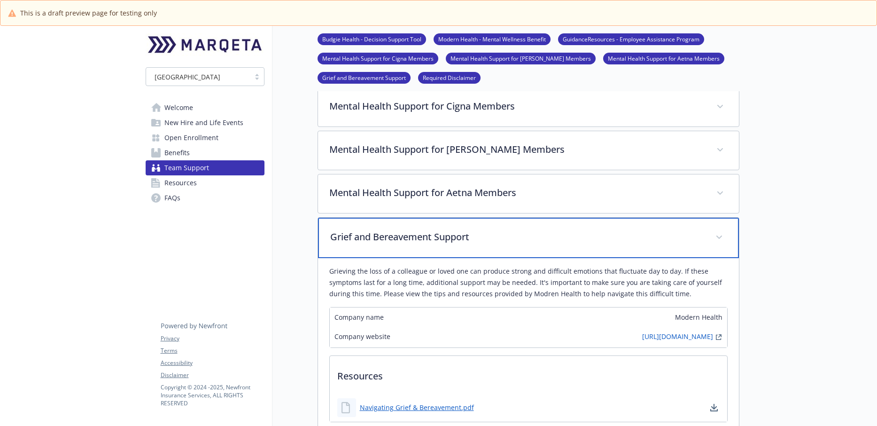
scroll to position [289, 0]
click at [388, 249] on div "Grief and Bereavement Support" at bounding box center [528, 236] width 421 height 40
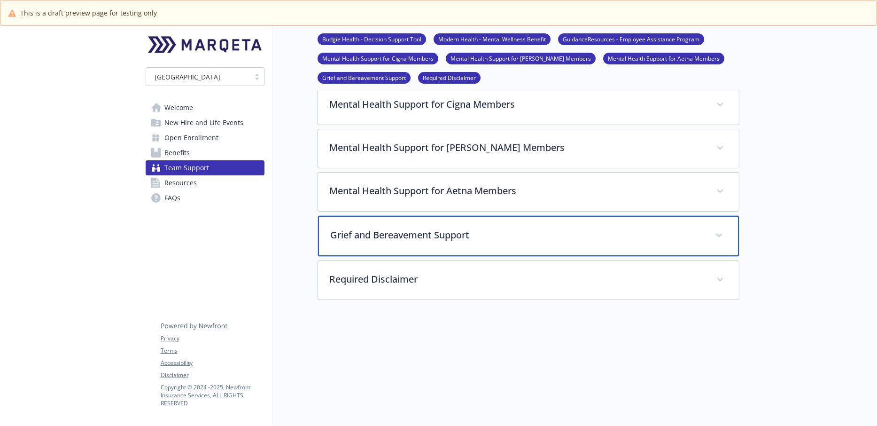
click at [470, 239] on p "Grief and Bereavement Support" at bounding box center [517, 235] width 374 height 14
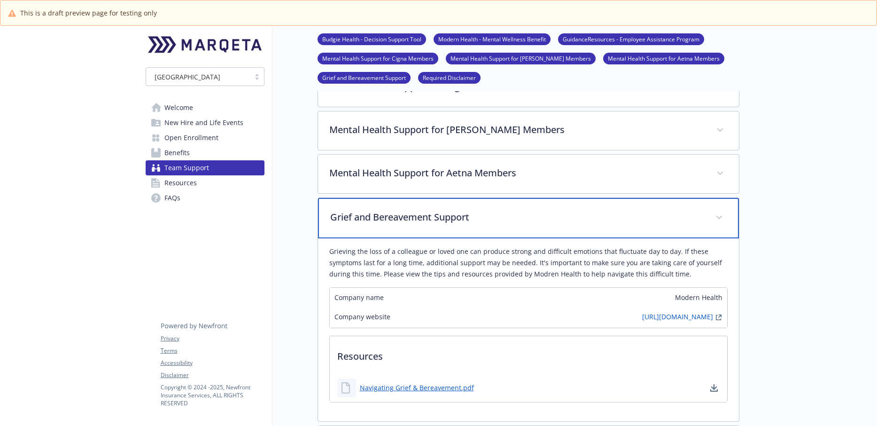
scroll to position [308, 0]
click at [479, 220] on p "Grief and Bereavement Support" at bounding box center [517, 216] width 374 height 14
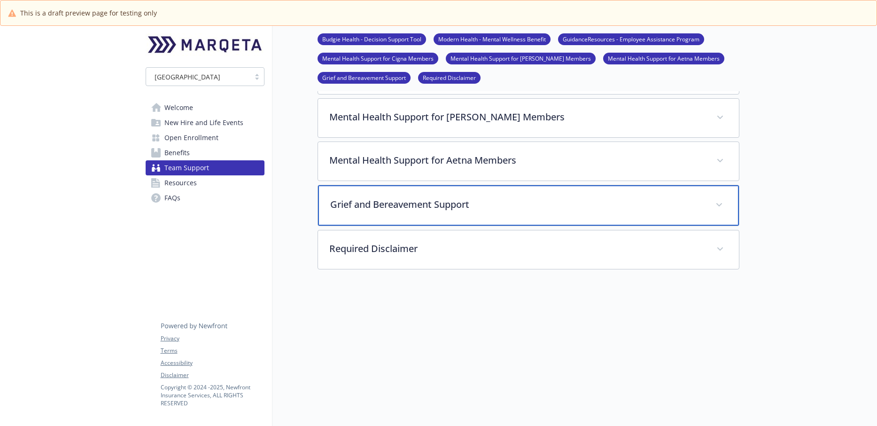
scroll to position [320, 0]
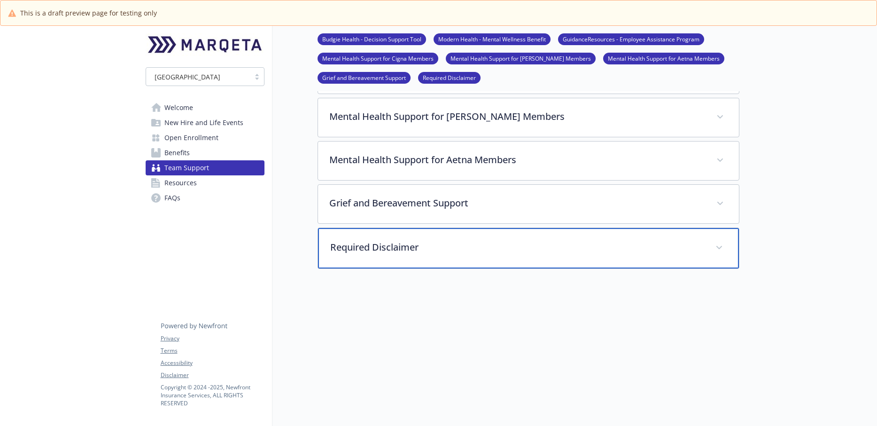
click at [482, 241] on p "Required Disclaimer" at bounding box center [517, 247] width 374 height 14
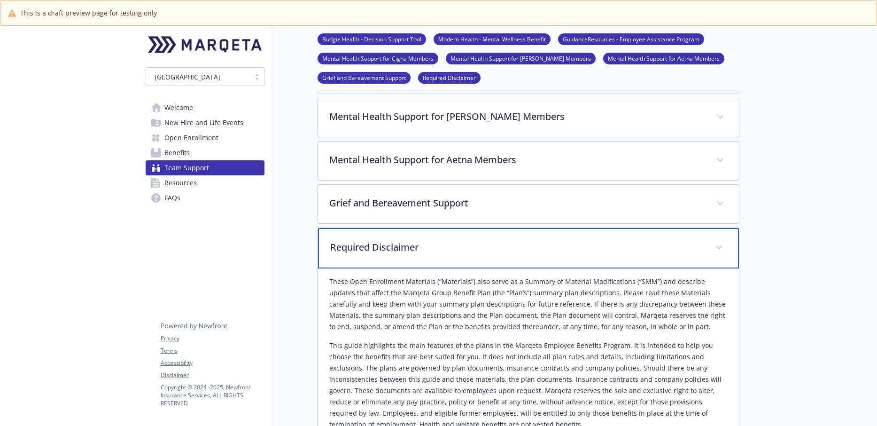
drag, startPoint x: 450, startPoint y: 244, endPoint x: 394, endPoint y: 257, distance: 57.9
click at [450, 245] on p "Required Disclaimer" at bounding box center [517, 247] width 374 height 14
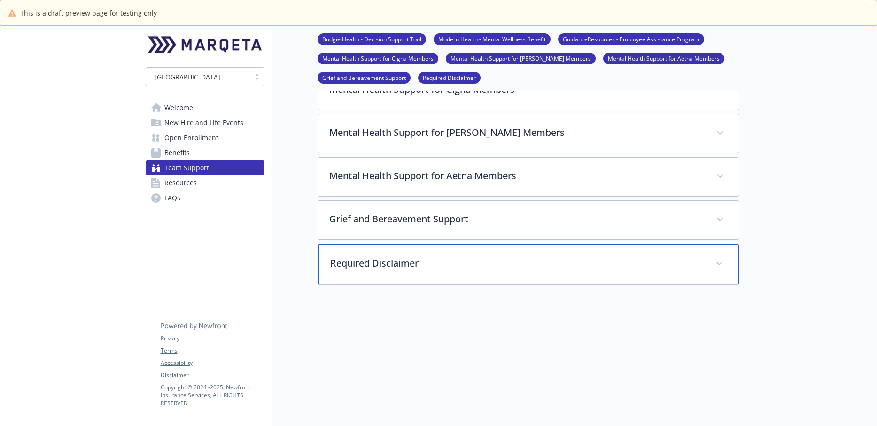
scroll to position [348, 0]
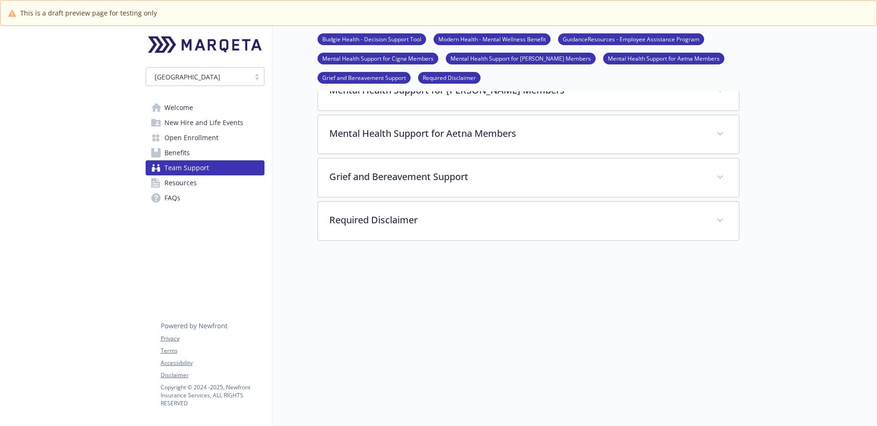
click at [190, 182] on span "Resources" at bounding box center [180, 182] width 32 height 15
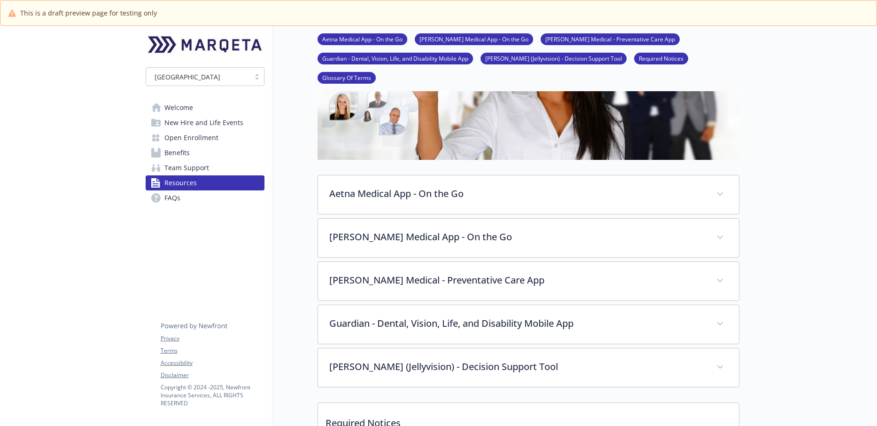
scroll to position [176, 0]
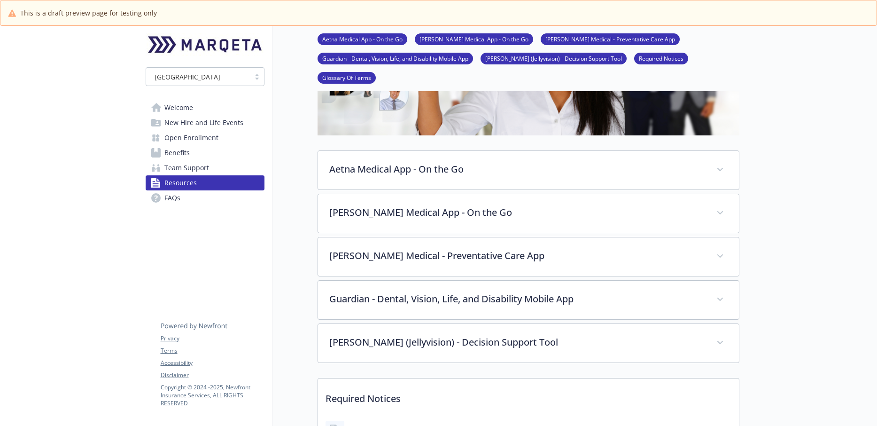
click at [191, 168] on span "Team Support" at bounding box center [186, 167] width 45 height 15
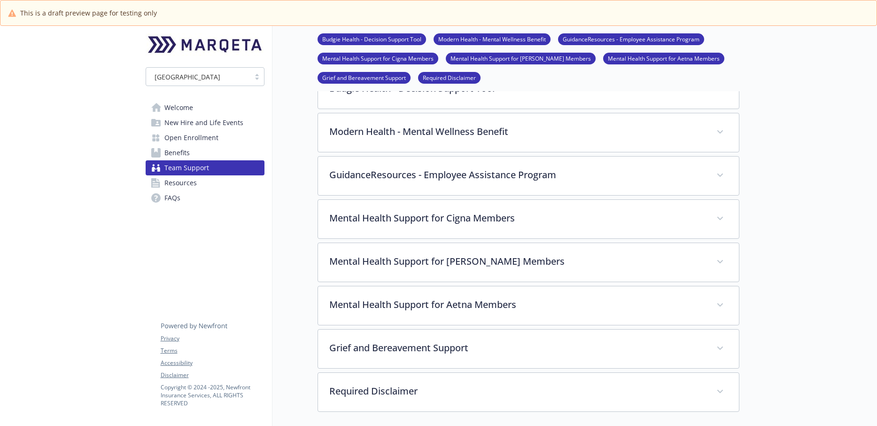
click at [187, 183] on span "Resources" at bounding box center [180, 182] width 32 height 15
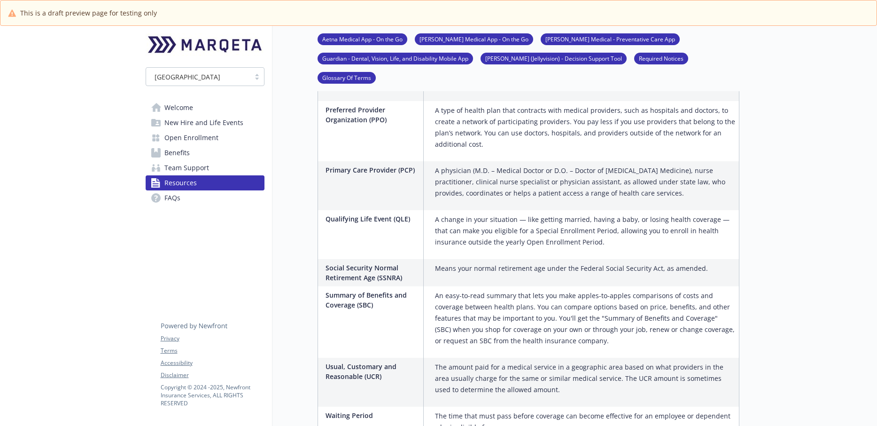
scroll to position [1859, 0]
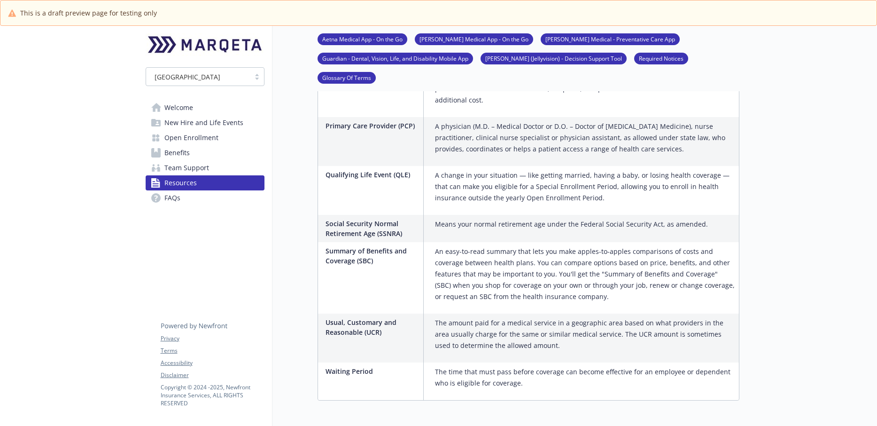
click at [197, 199] on link "FAQs" at bounding box center [205, 197] width 119 height 15
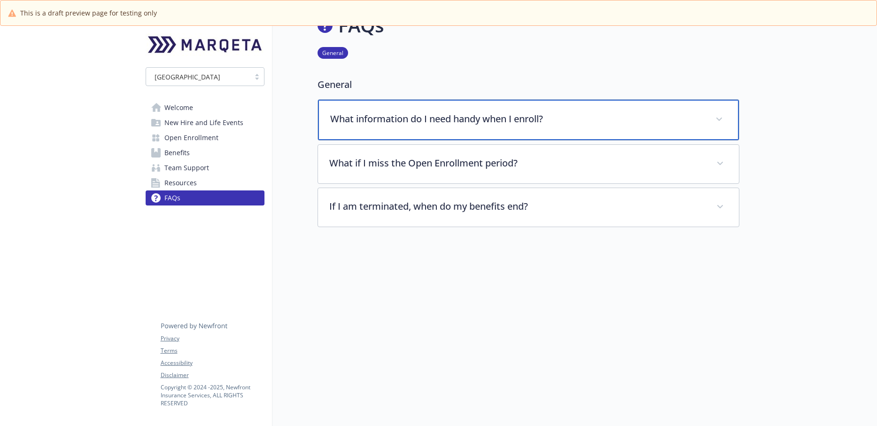
click at [388, 128] on div "What information do I need handy when I enroll?" at bounding box center [528, 120] width 421 height 40
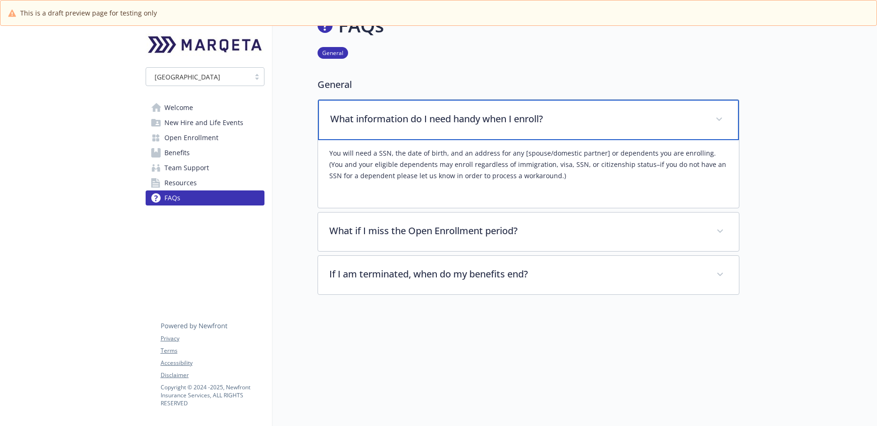
click at [495, 116] on p "What information do I need handy when I enroll?" at bounding box center [517, 119] width 374 height 14
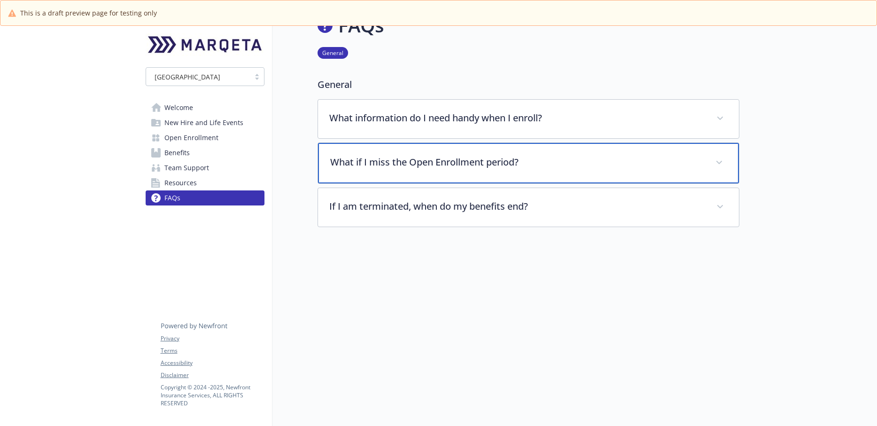
click at [416, 172] on div "What if I miss the Open Enrollment period?" at bounding box center [528, 163] width 421 height 40
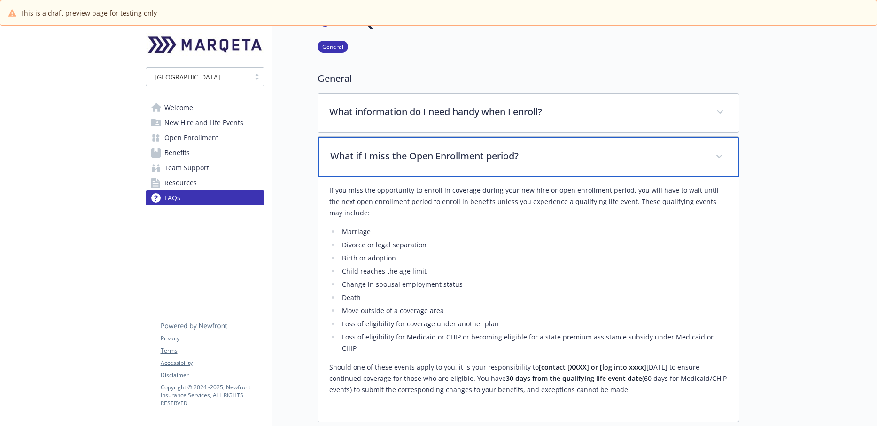
scroll to position [23, 0]
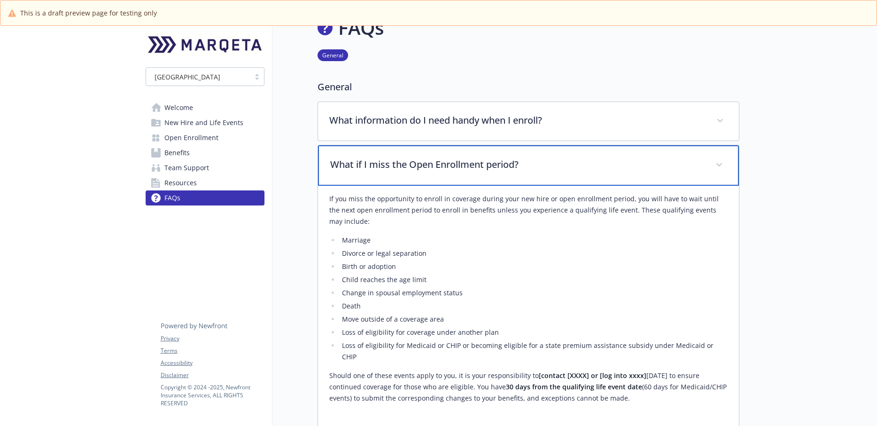
click at [469, 173] on div "What if I miss the Open Enrollment period?" at bounding box center [528, 165] width 421 height 40
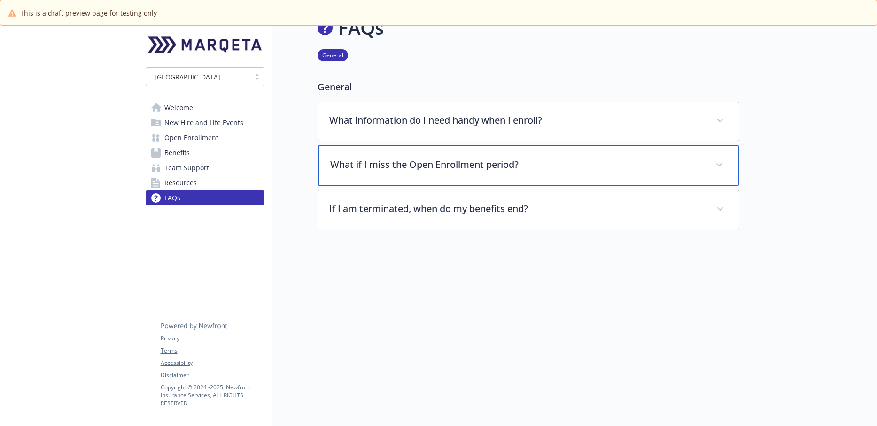
scroll to position [26, 0]
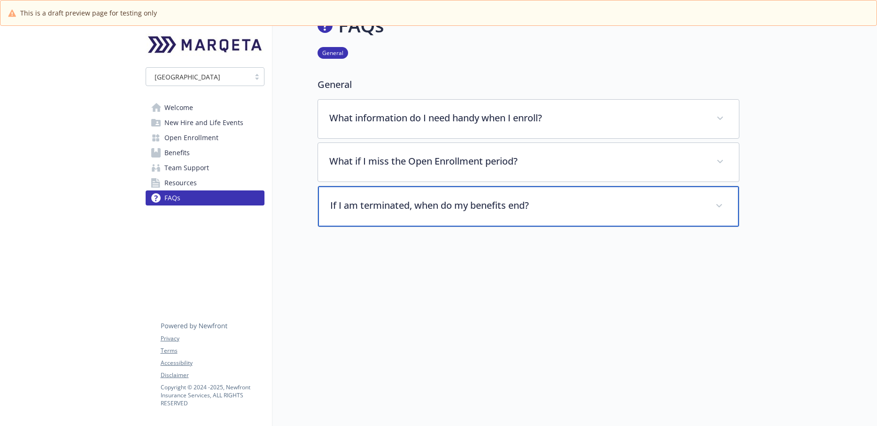
click at [386, 204] on p "If I am terminated, when do my benefits end?" at bounding box center [517, 205] width 374 height 14
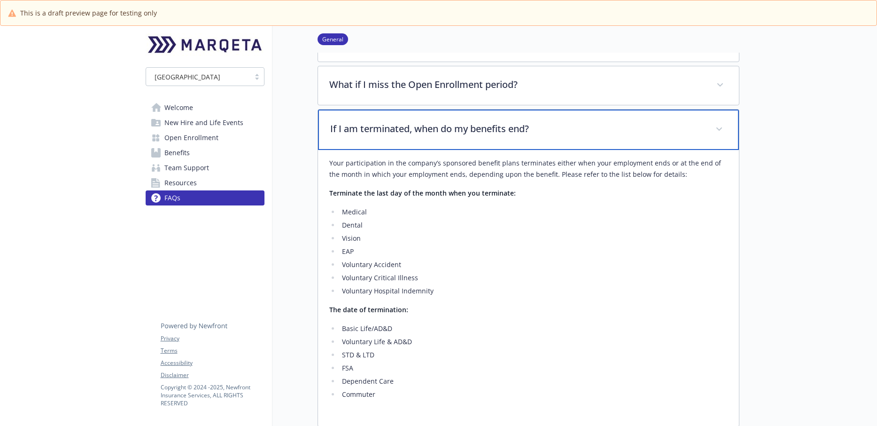
scroll to position [64, 0]
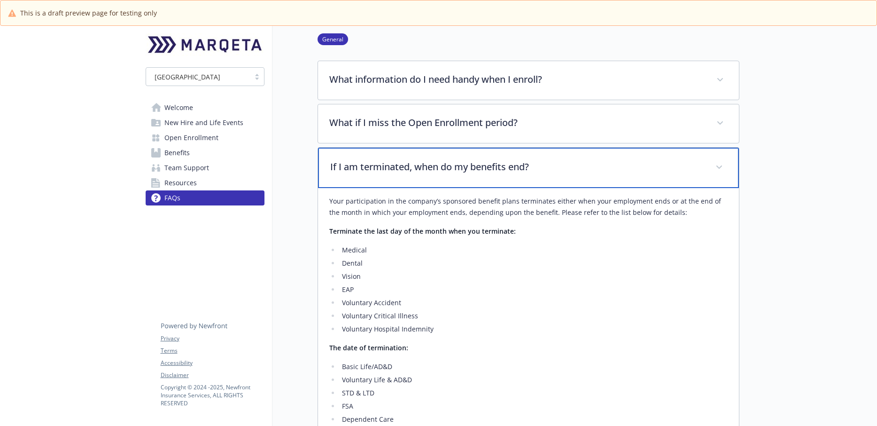
click at [442, 177] on div "If I am terminated, when do my benefits end?" at bounding box center [528, 167] width 421 height 40
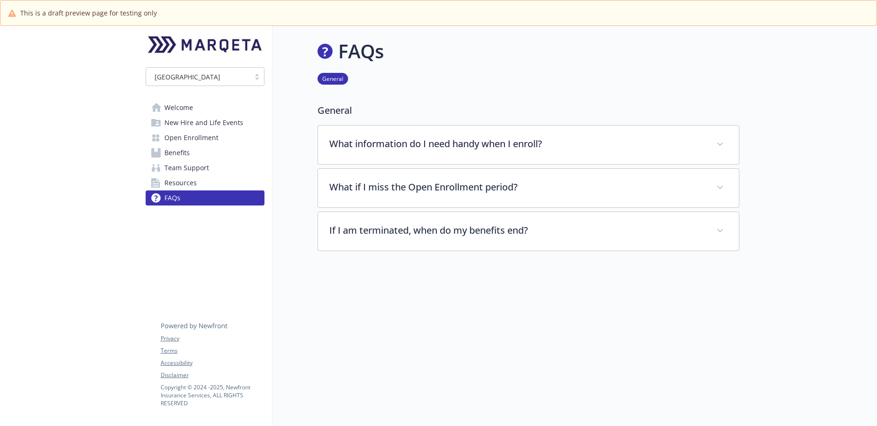
scroll to position [26, 0]
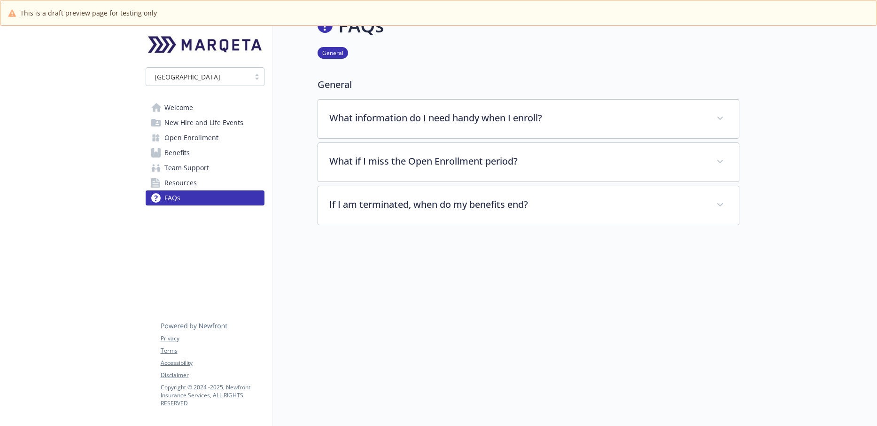
click at [180, 124] on span "New Hire and Life Events" at bounding box center [203, 122] width 79 height 15
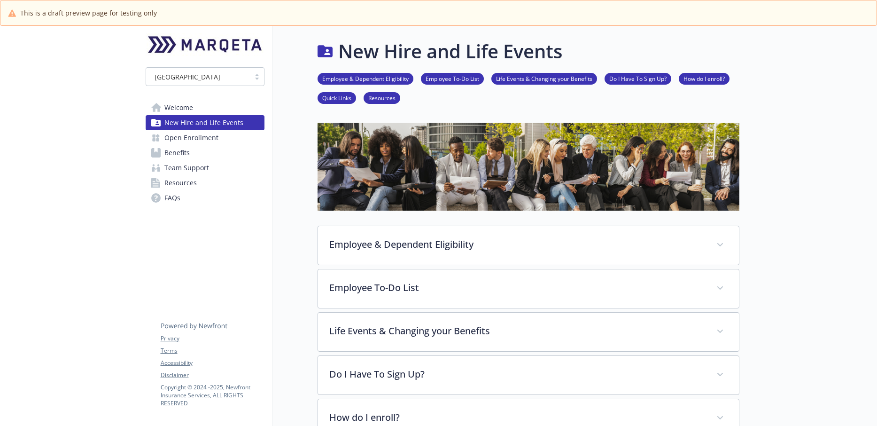
click at [202, 134] on span "Open Enrollment" at bounding box center [191, 137] width 54 height 15
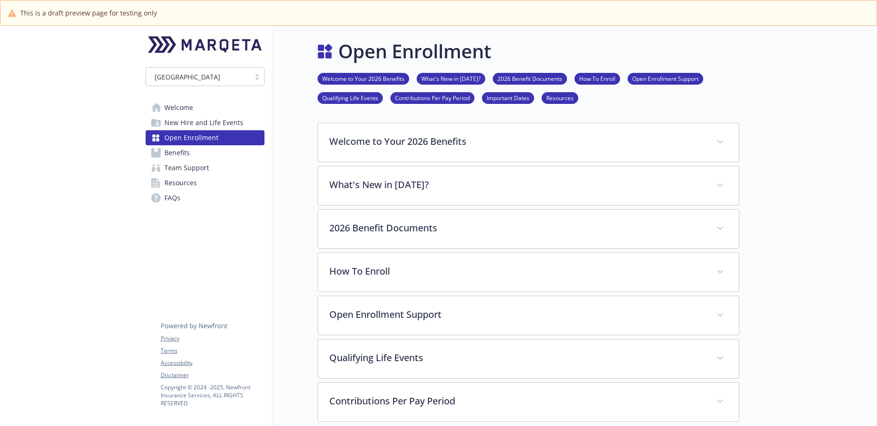
click at [202, 126] on span "New Hire and Life Events" at bounding box center [203, 122] width 79 height 15
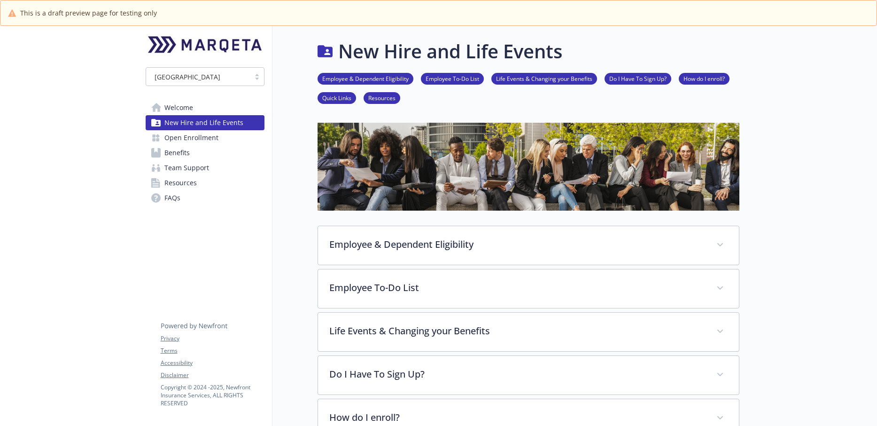
click at [185, 151] on span "Benefits" at bounding box center [176, 152] width 25 height 15
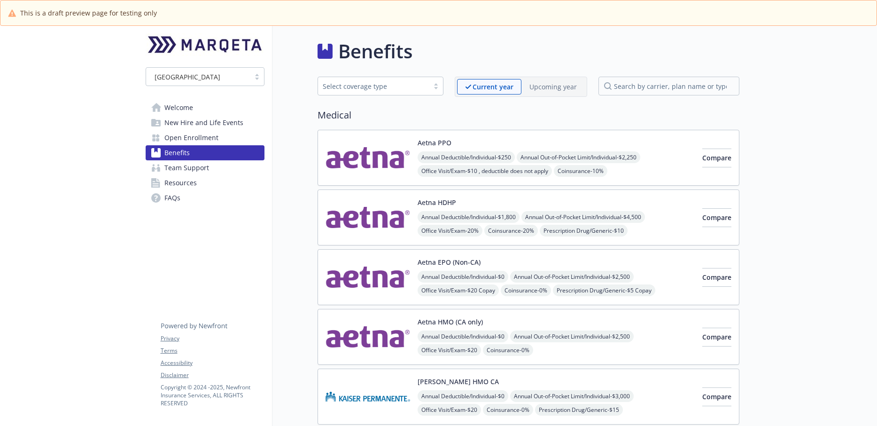
click at [192, 140] on span "Open Enrollment" at bounding box center [191, 137] width 54 height 15
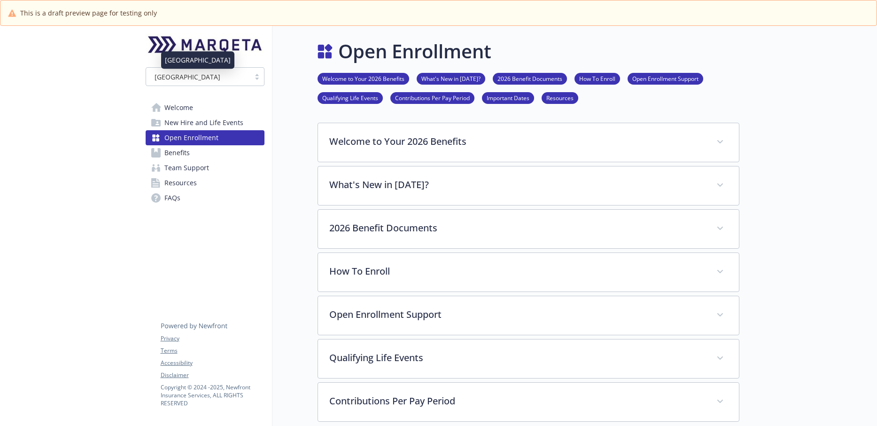
click at [227, 79] on div "[GEOGRAPHIC_DATA]" at bounding box center [198, 77] width 94 height 10
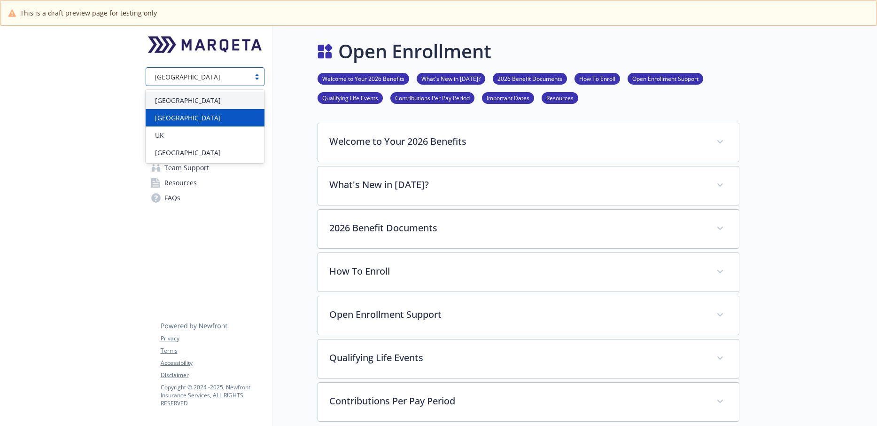
click at [178, 120] on div "[GEOGRAPHIC_DATA]" at bounding box center [205, 118] width 108 height 10
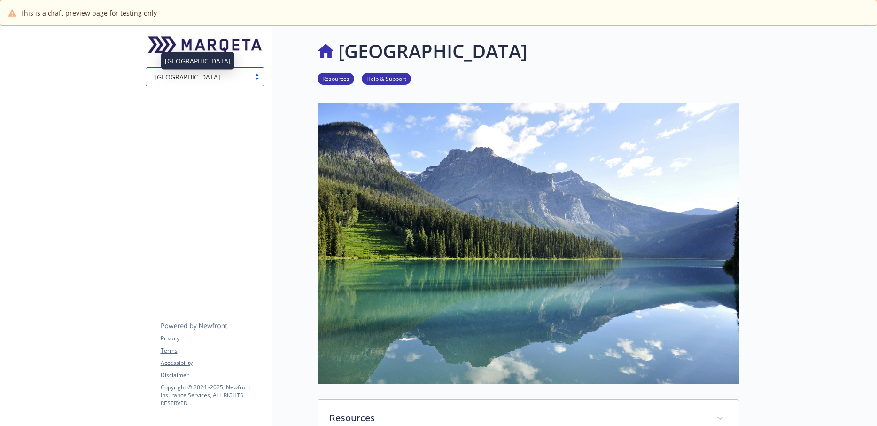
drag, startPoint x: 236, startPoint y: 76, endPoint x: 225, endPoint y: 79, distance: 11.7
click at [236, 76] on div "[GEOGRAPHIC_DATA]" at bounding box center [198, 77] width 94 height 10
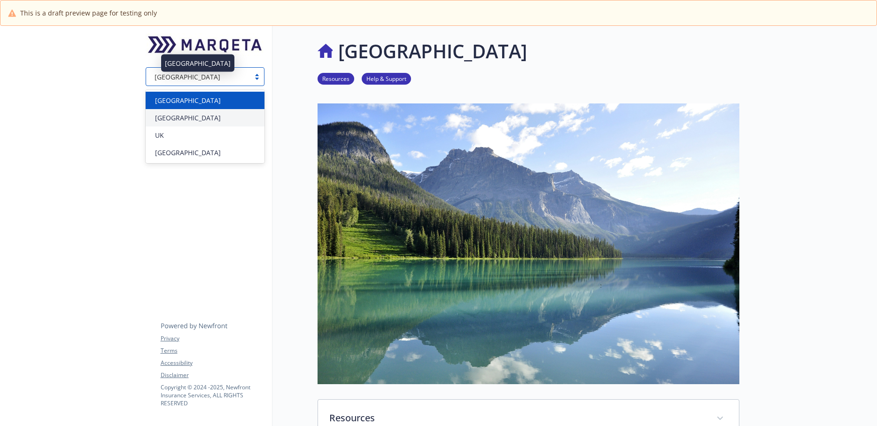
click at [189, 96] on div "[GEOGRAPHIC_DATA]" at bounding box center [205, 100] width 108 height 10
